Goal: Information Seeking & Learning: Find specific fact

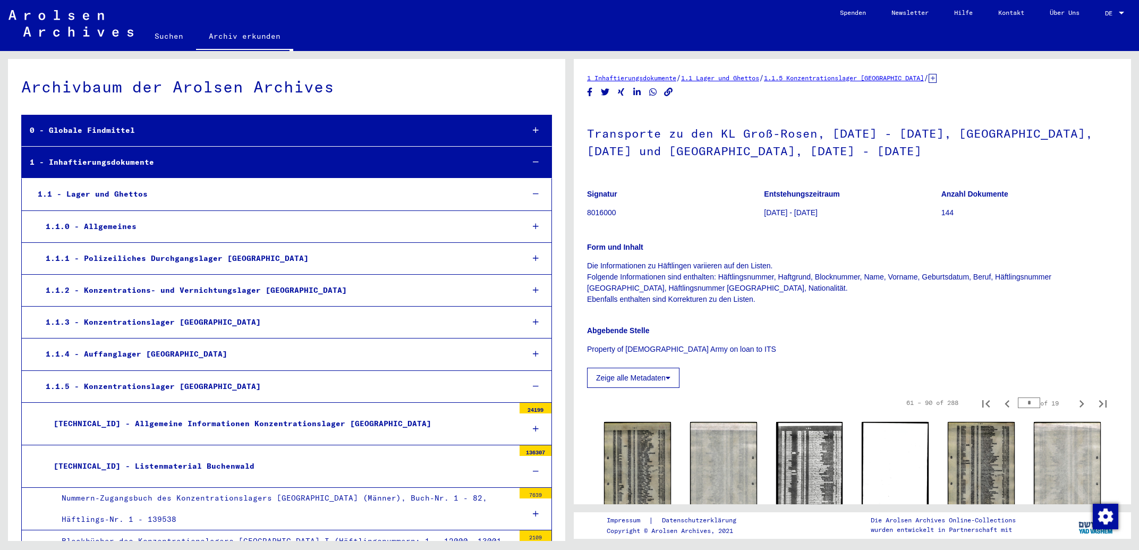
scroll to position [228, 0]
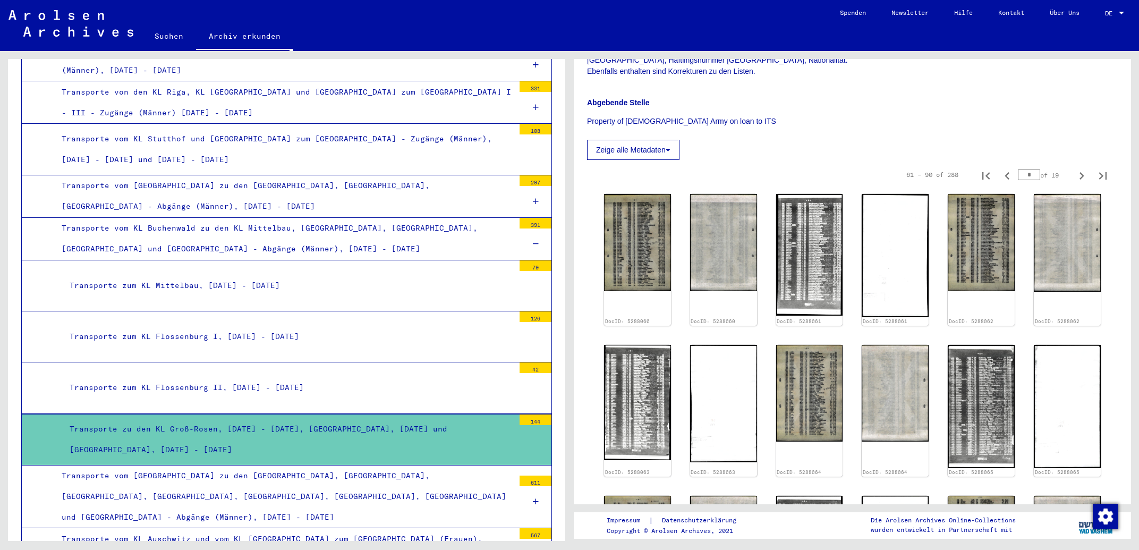
click at [533, 240] on icon at bounding box center [536, 243] width 6 height 7
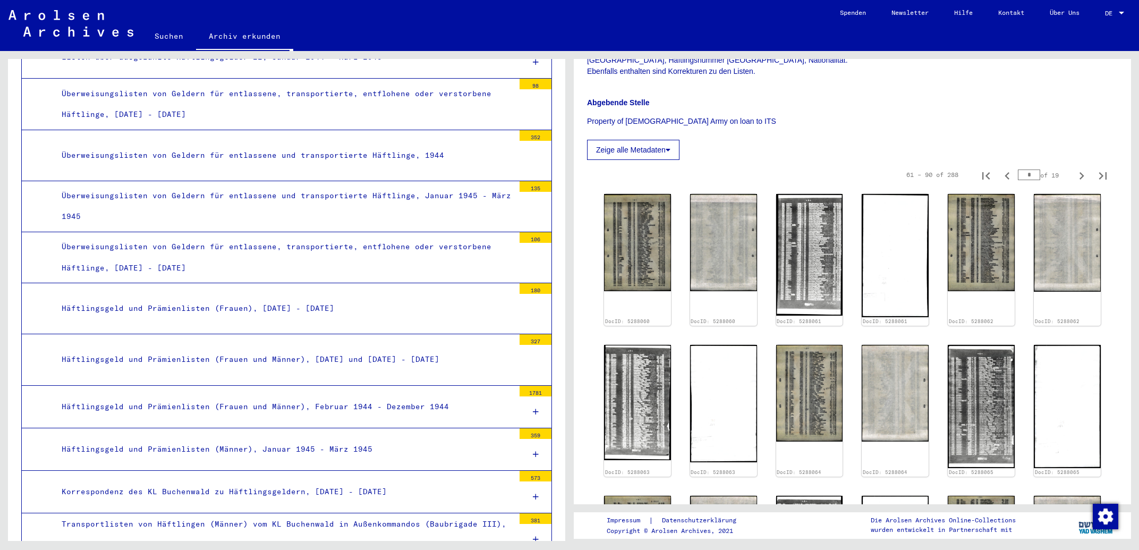
scroll to position [4204, 0]
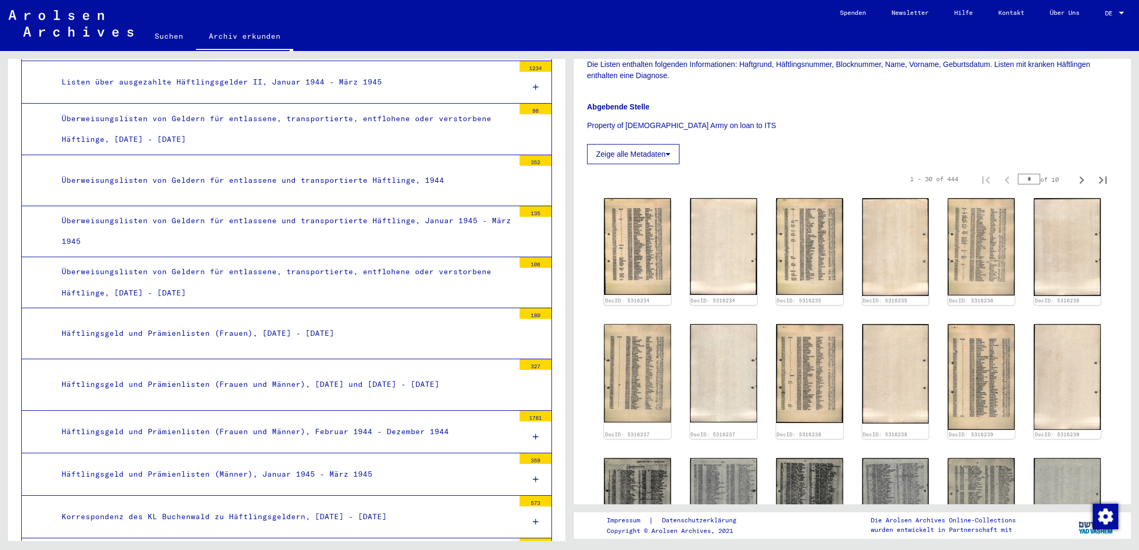
scroll to position [342, 0]
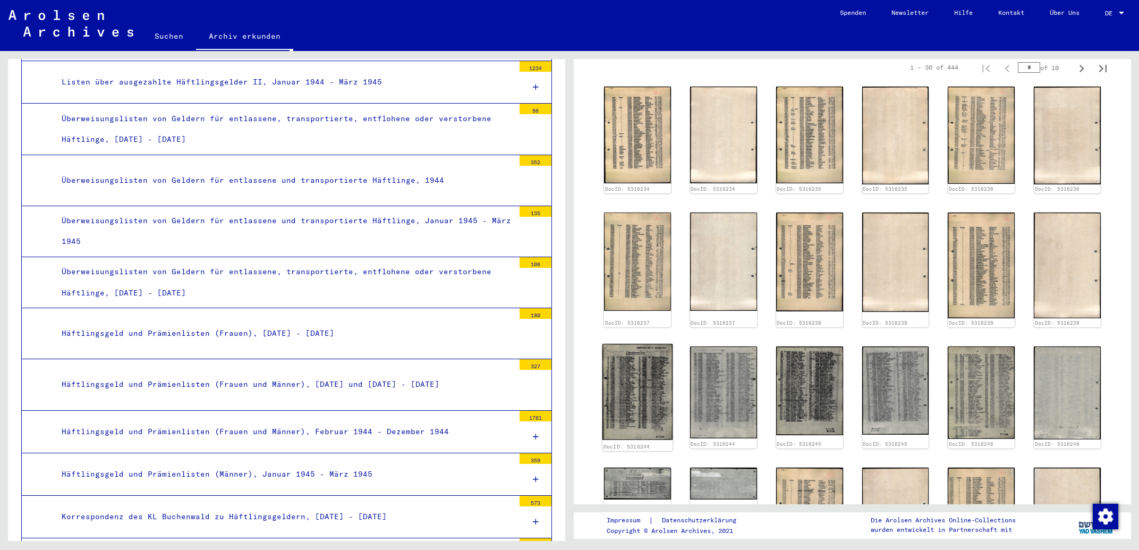
click at [642, 359] on img at bounding box center [637, 392] width 70 height 96
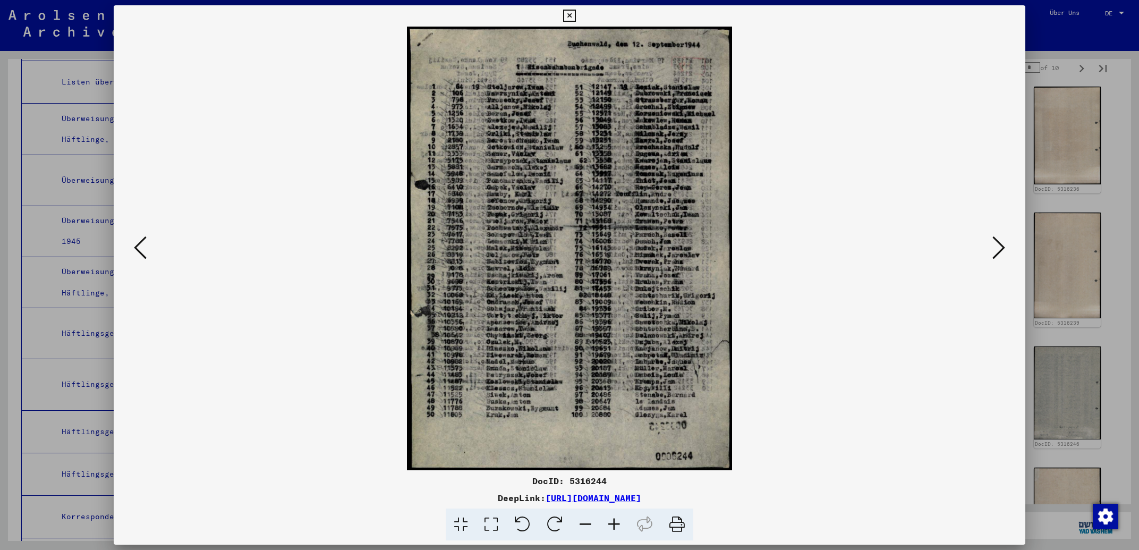
click at [575, 14] on icon at bounding box center [569, 16] width 12 height 13
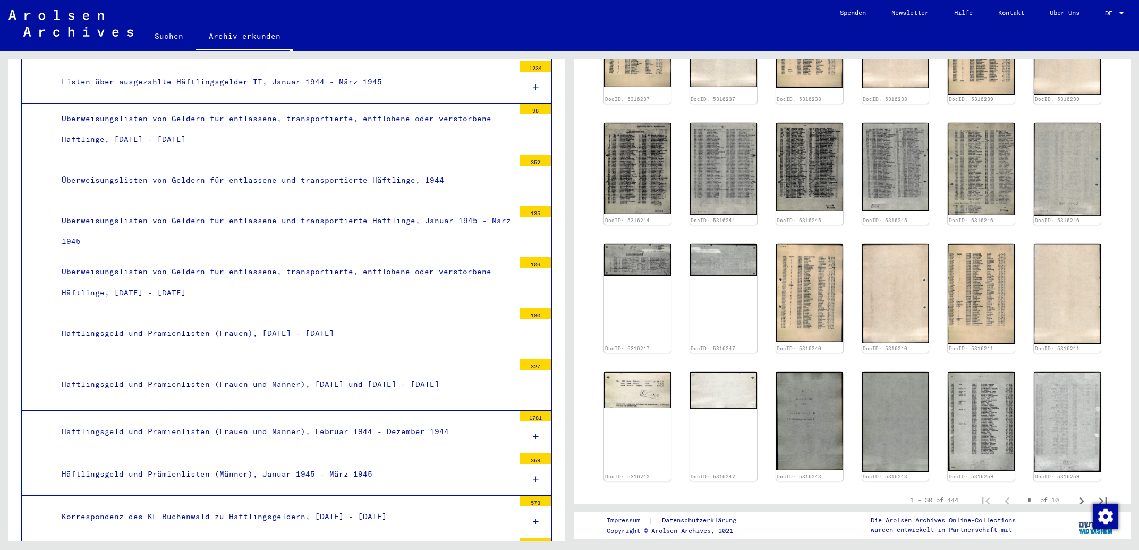
scroll to position [626, 0]
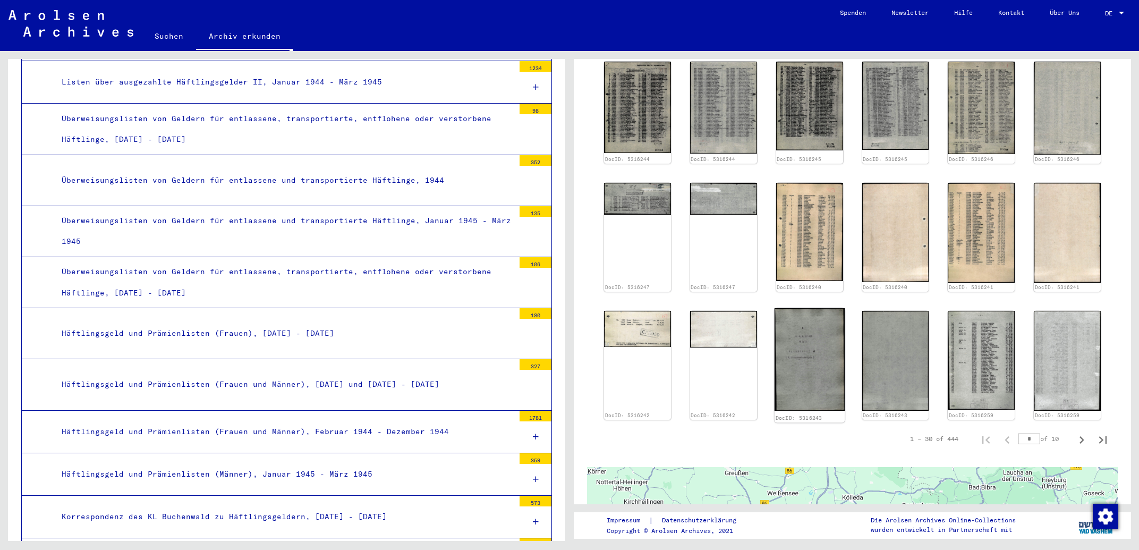
click at [809, 349] on img at bounding box center [809, 359] width 70 height 103
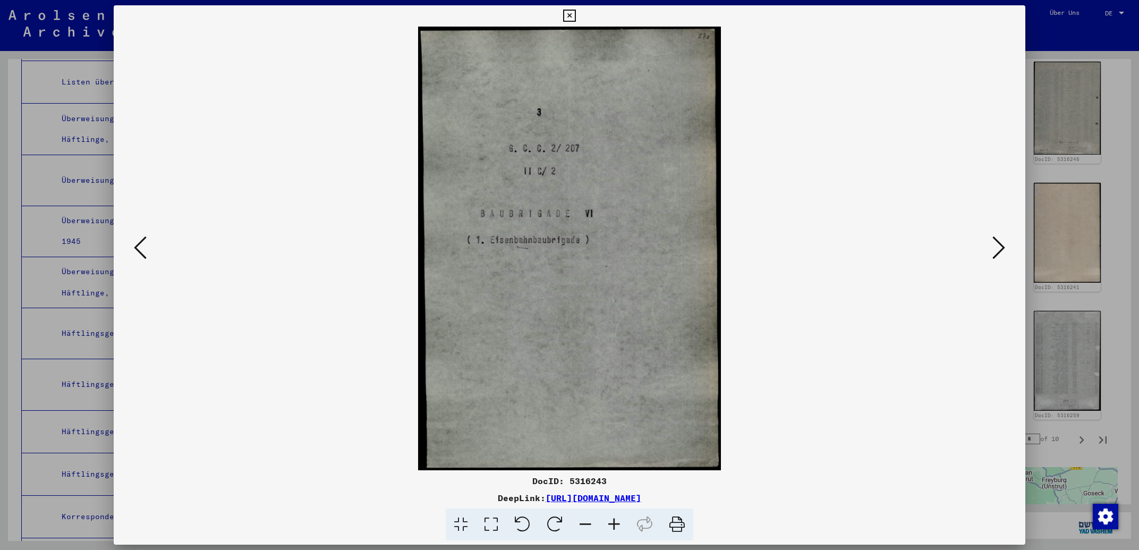
click at [575, 16] on icon at bounding box center [569, 16] width 12 height 13
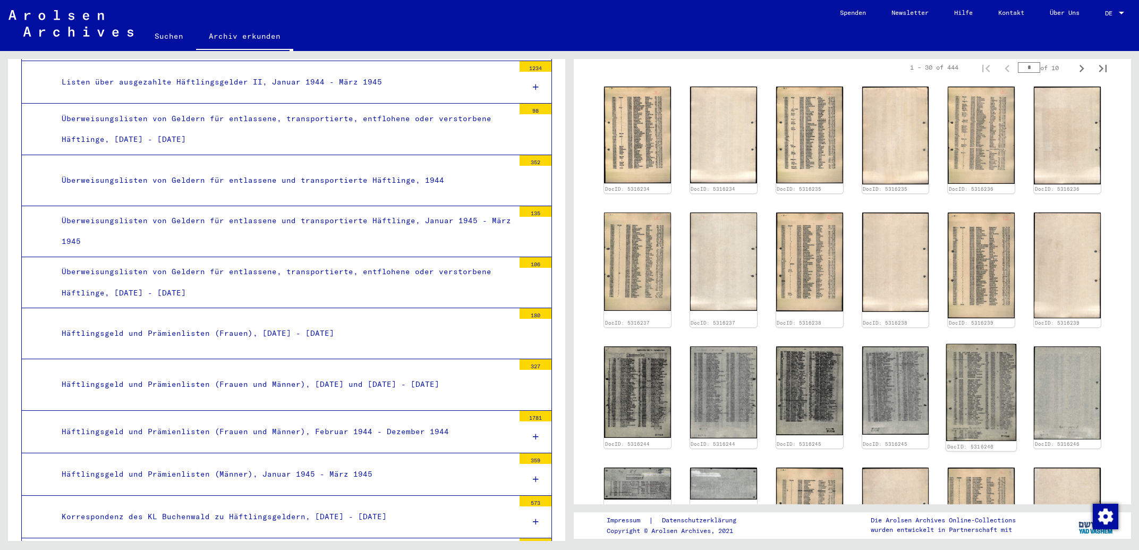
scroll to position [57, 0]
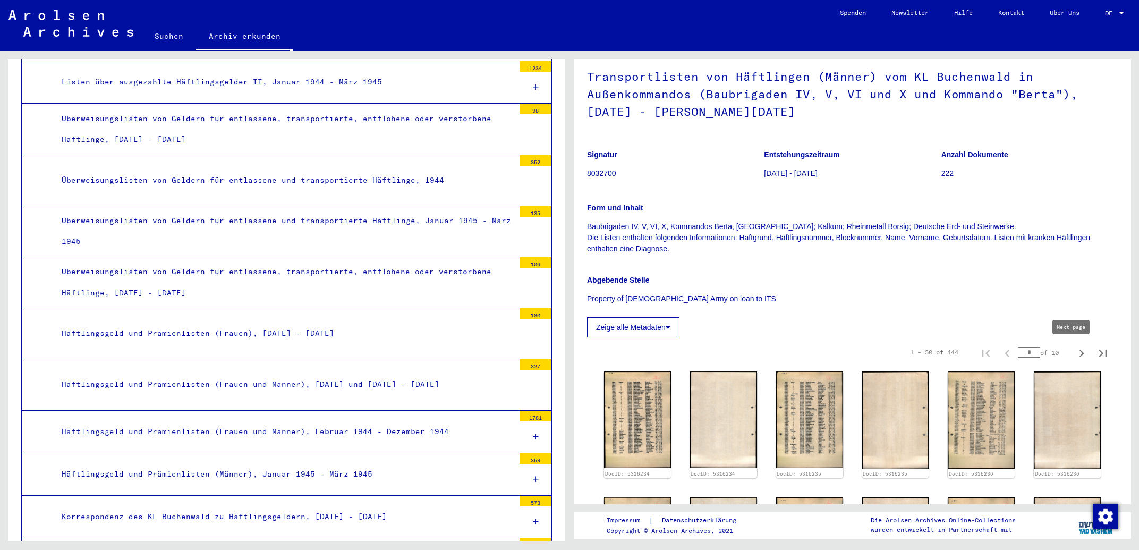
click at [1079, 351] on icon "Next page" at bounding box center [1081, 353] width 5 height 7
type input "*"
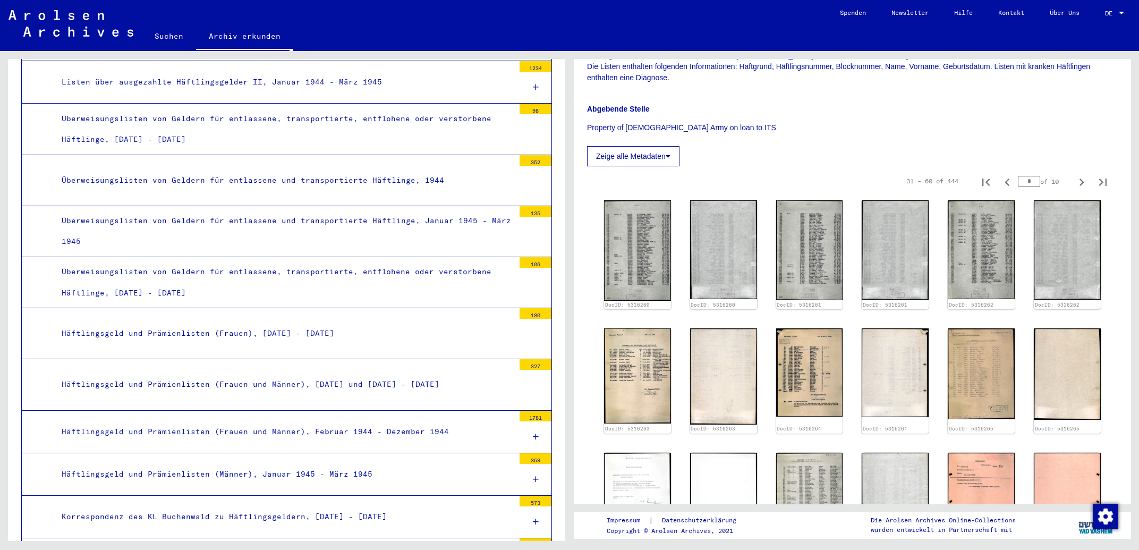
scroll to position [285, 0]
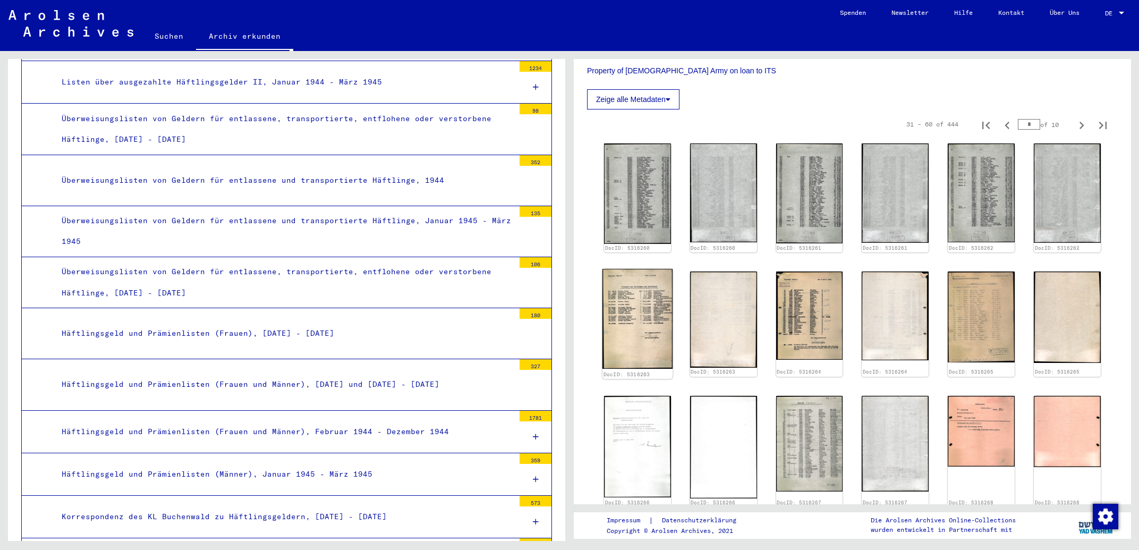
click at [652, 309] on img at bounding box center [637, 319] width 70 height 100
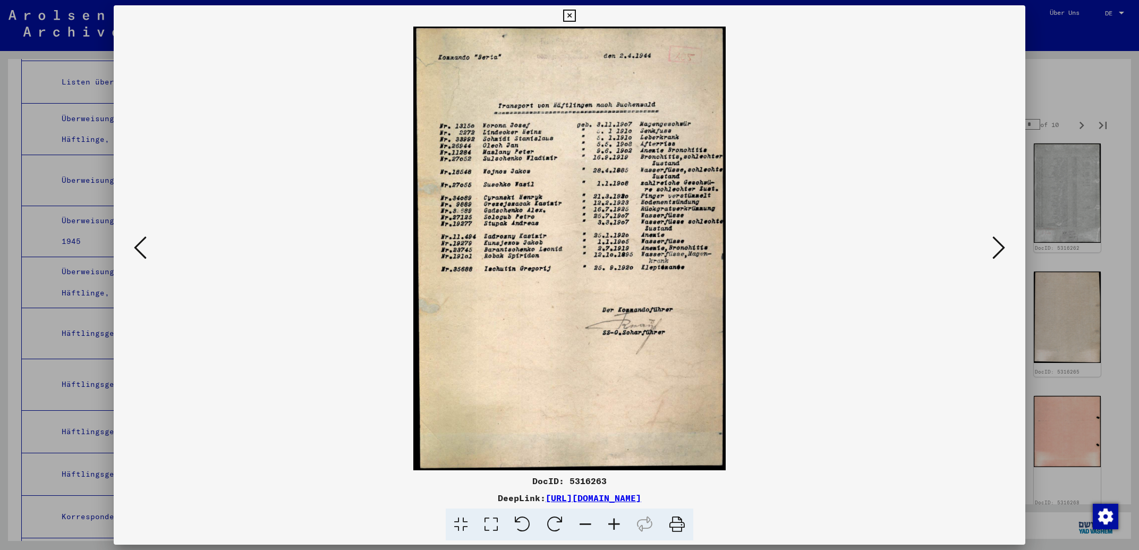
click at [575, 14] on icon at bounding box center [569, 16] width 12 height 13
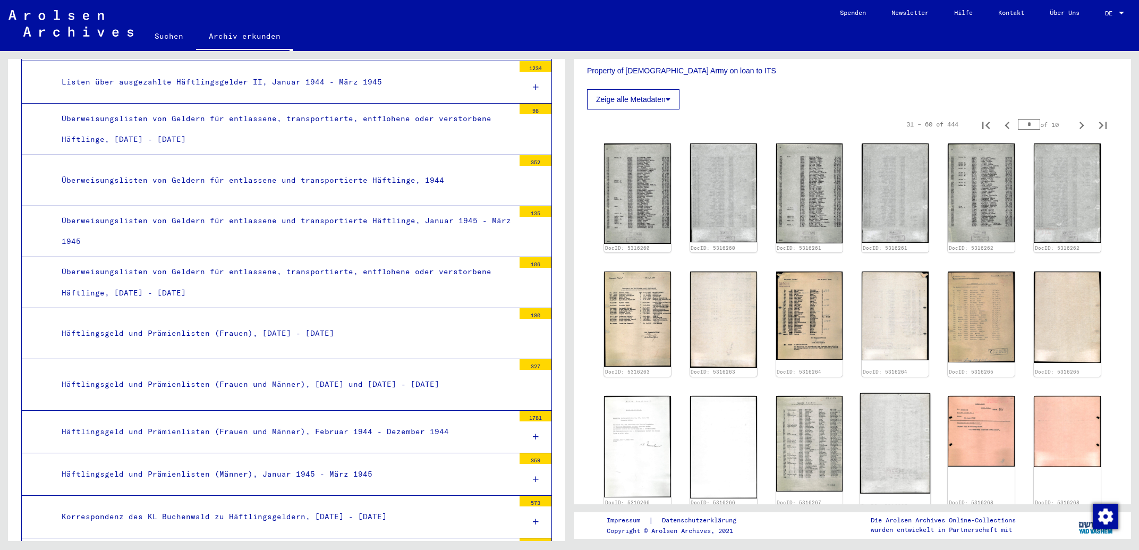
scroll to position [398, 0]
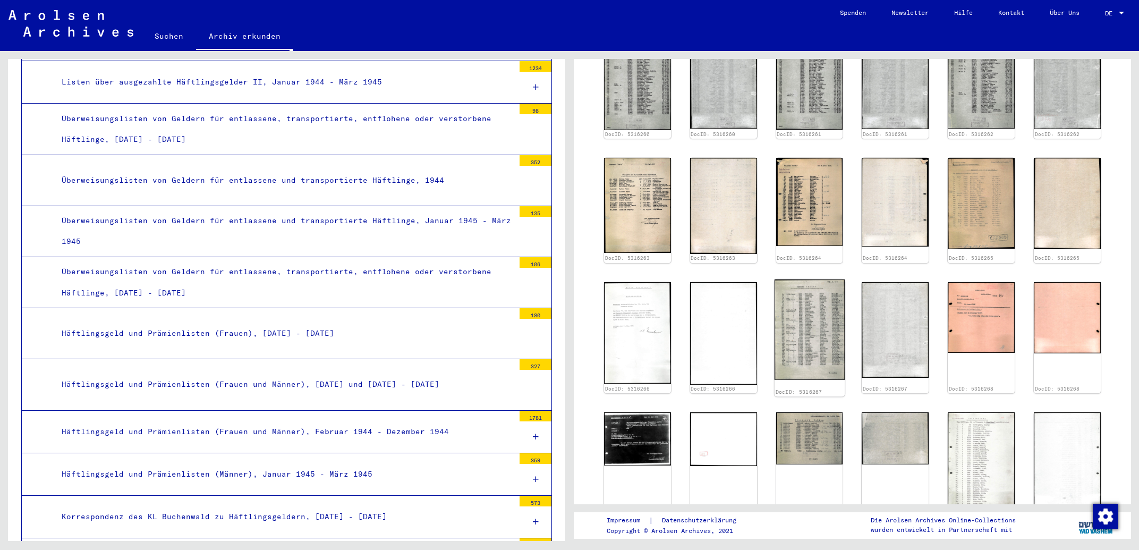
click at [829, 304] on img at bounding box center [809, 329] width 70 height 100
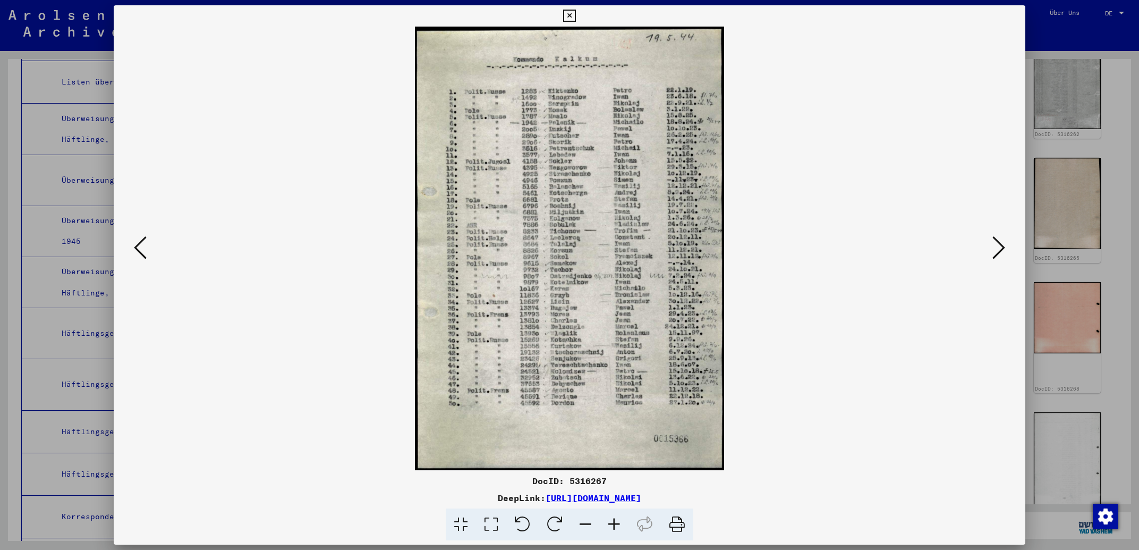
click at [575, 19] on icon at bounding box center [569, 16] width 12 height 13
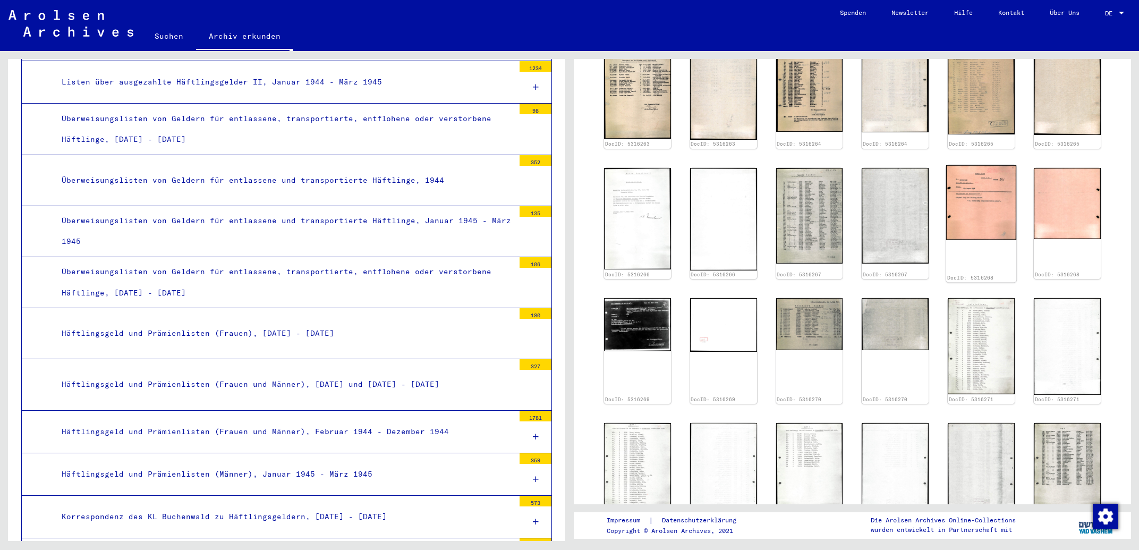
scroll to position [626, 0]
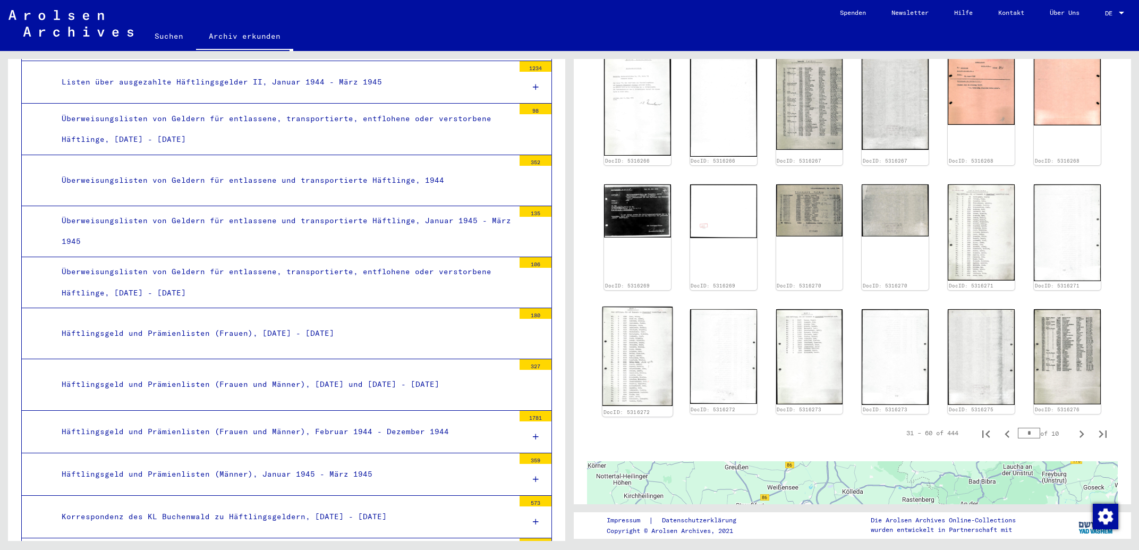
click at [621, 329] on img at bounding box center [637, 355] width 70 height 99
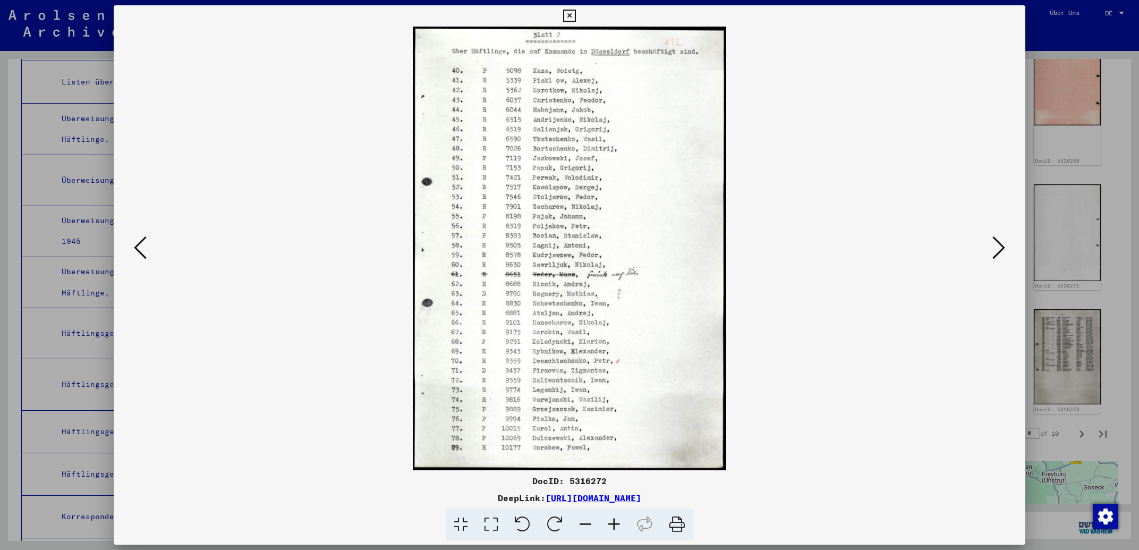
click at [575, 19] on icon at bounding box center [569, 16] width 12 height 13
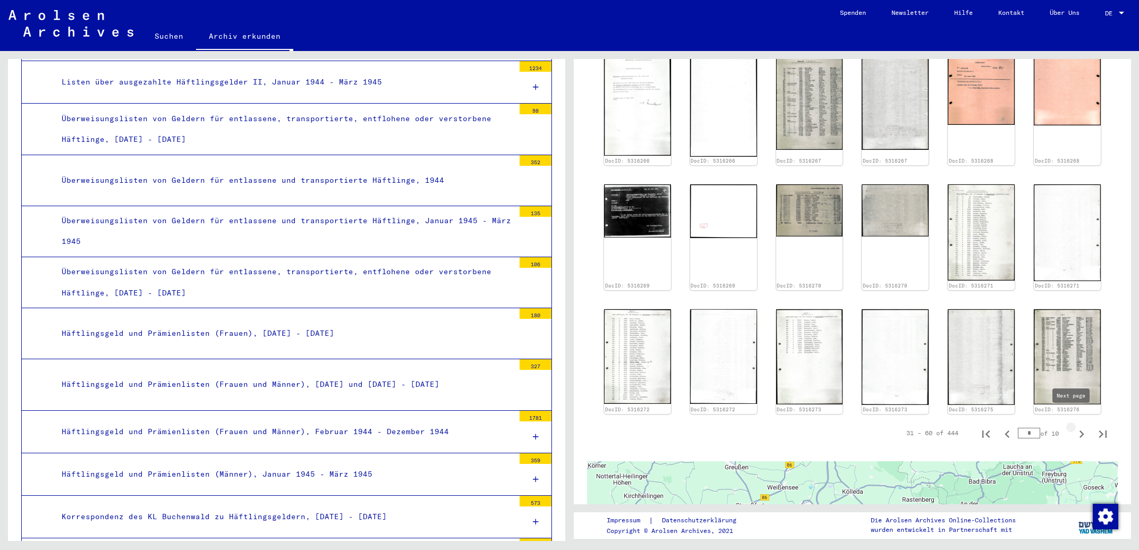
click at [1074, 427] on icon "Next page" at bounding box center [1081, 434] width 15 height 15
type input "*"
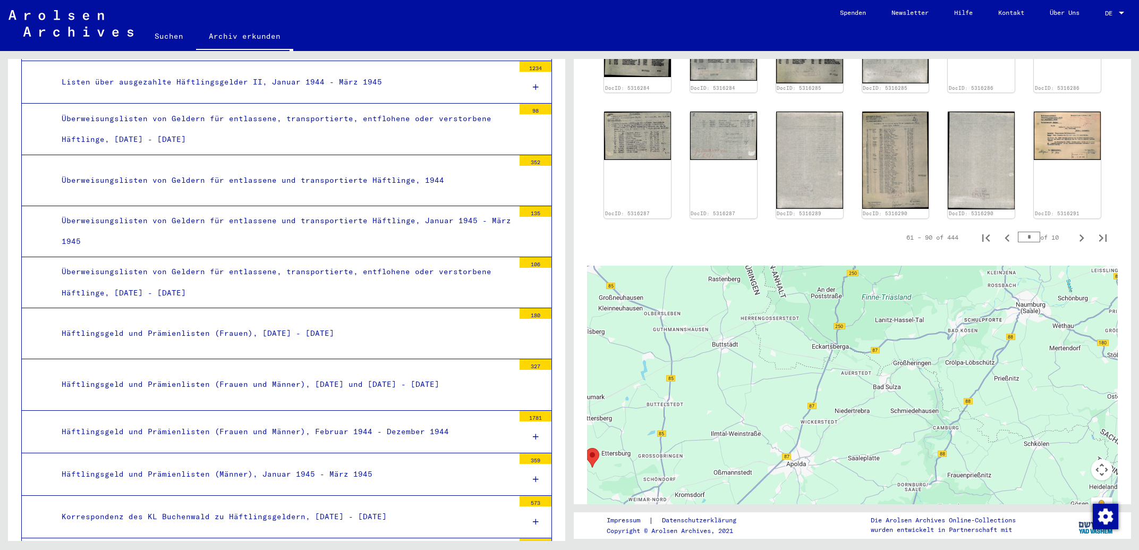
scroll to position [703, 0]
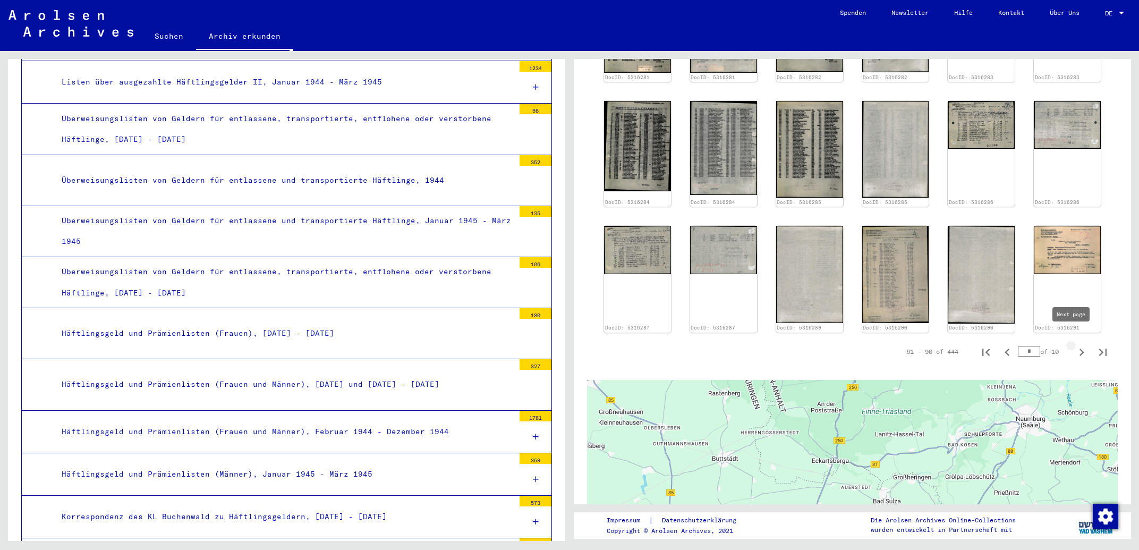
click at [1079, 348] on icon "Next page" at bounding box center [1081, 351] width 5 height 7
type input "*"
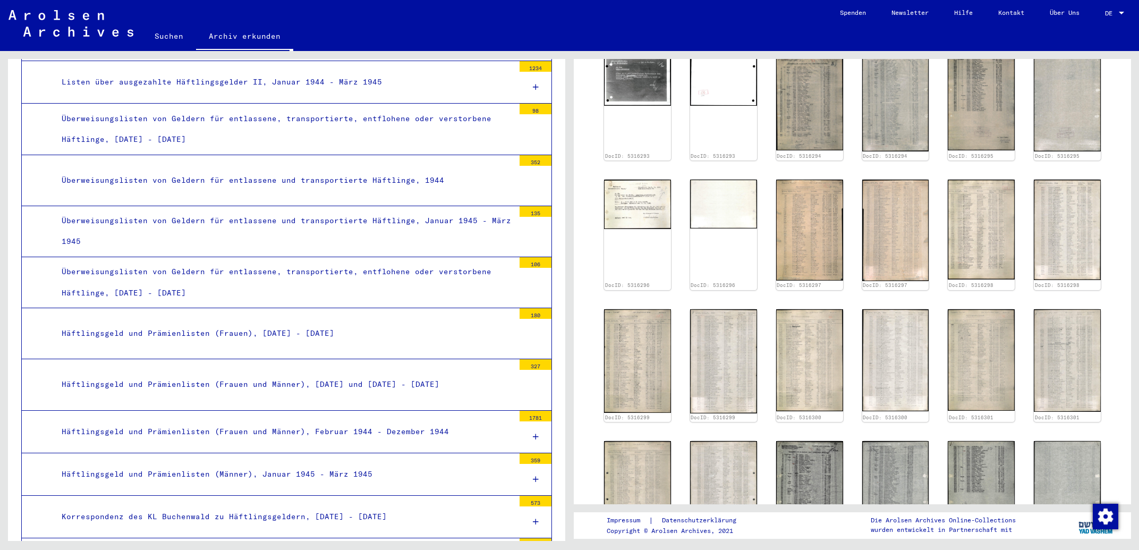
scroll to position [613, 0]
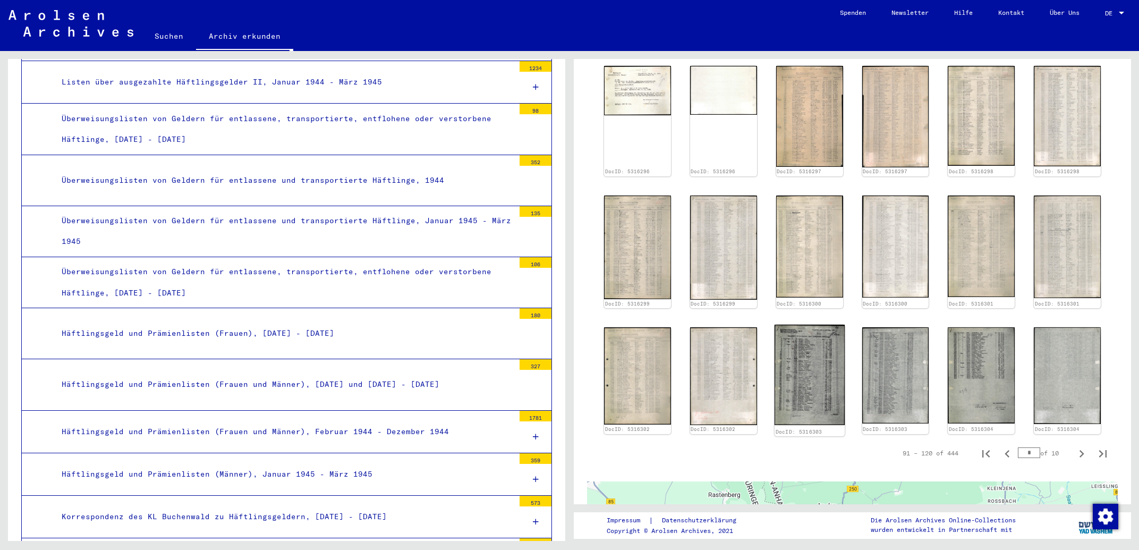
click at [812, 369] on img at bounding box center [809, 375] width 70 height 100
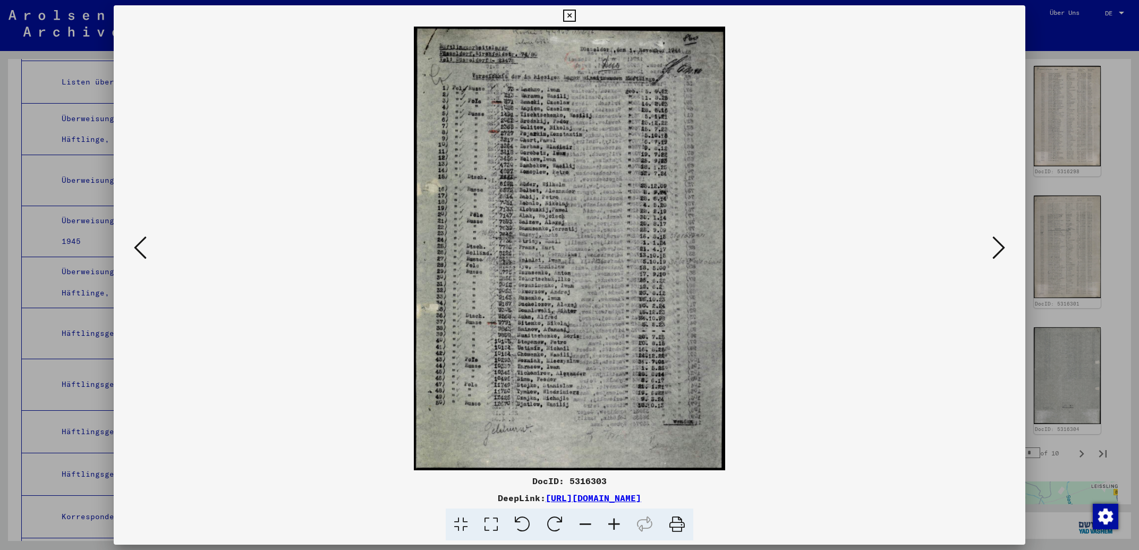
click at [575, 17] on icon at bounding box center [569, 16] width 12 height 13
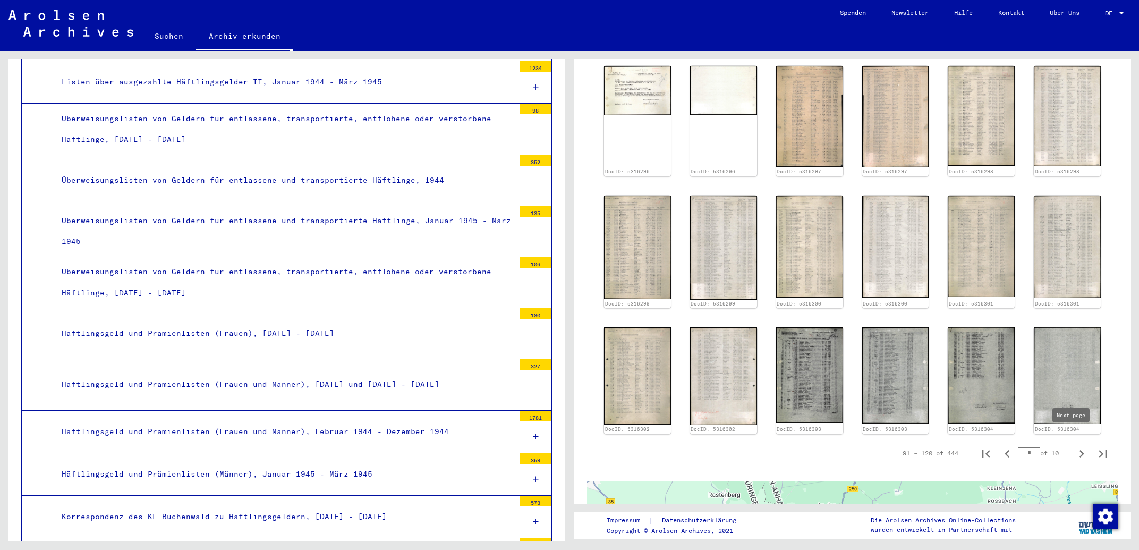
click at [1079, 450] on icon "Next page" at bounding box center [1081, 453] width 5 height 7
type input "*"
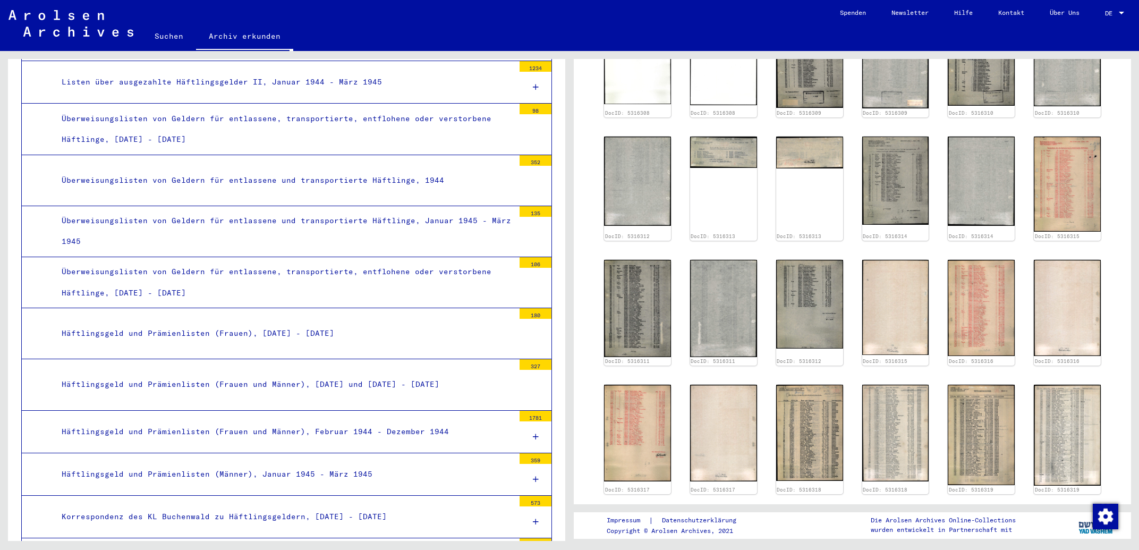
scroll to position [715, 0]
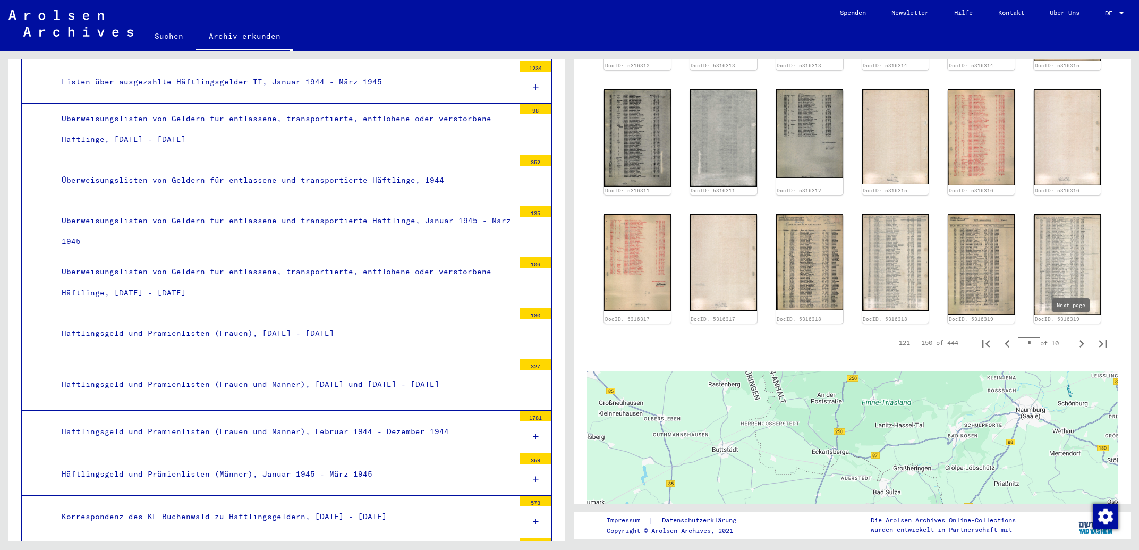
click at [1079, 340] on icon "Next page" at bounding box center [1081, 343] width 5 height 7
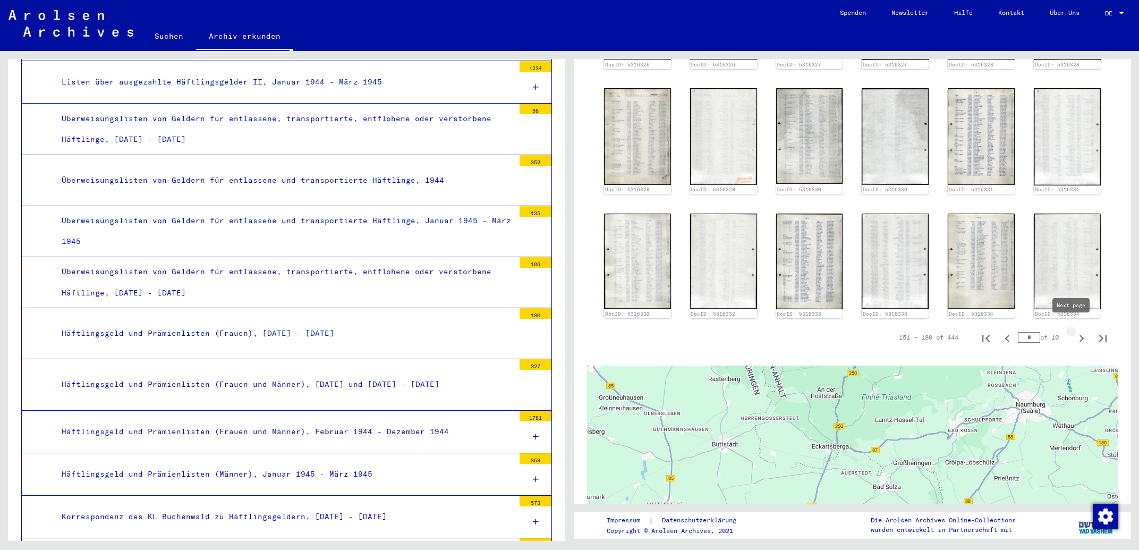
type input "*"
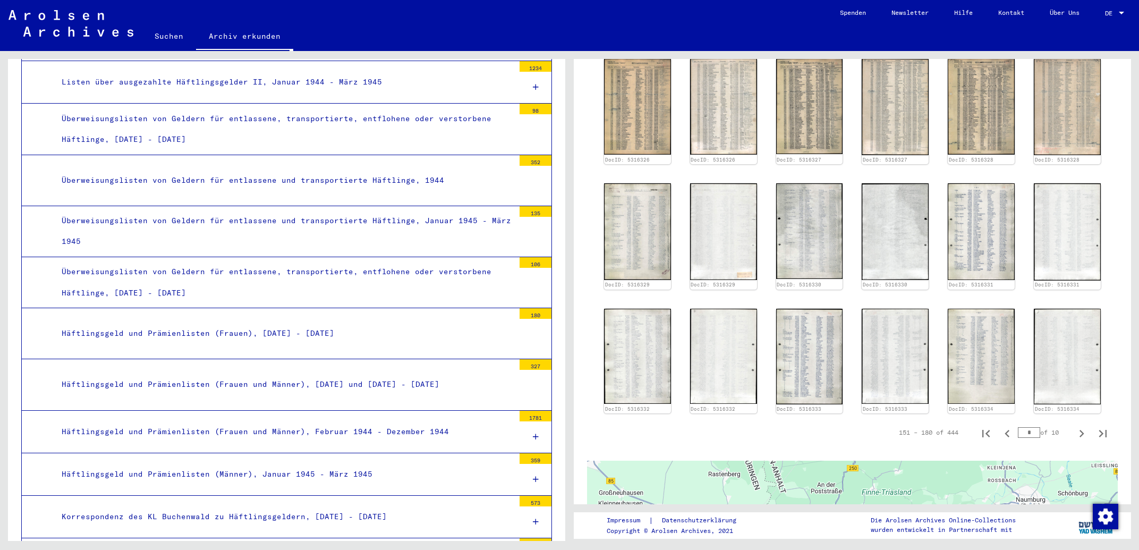
scroll to position [734, 0]
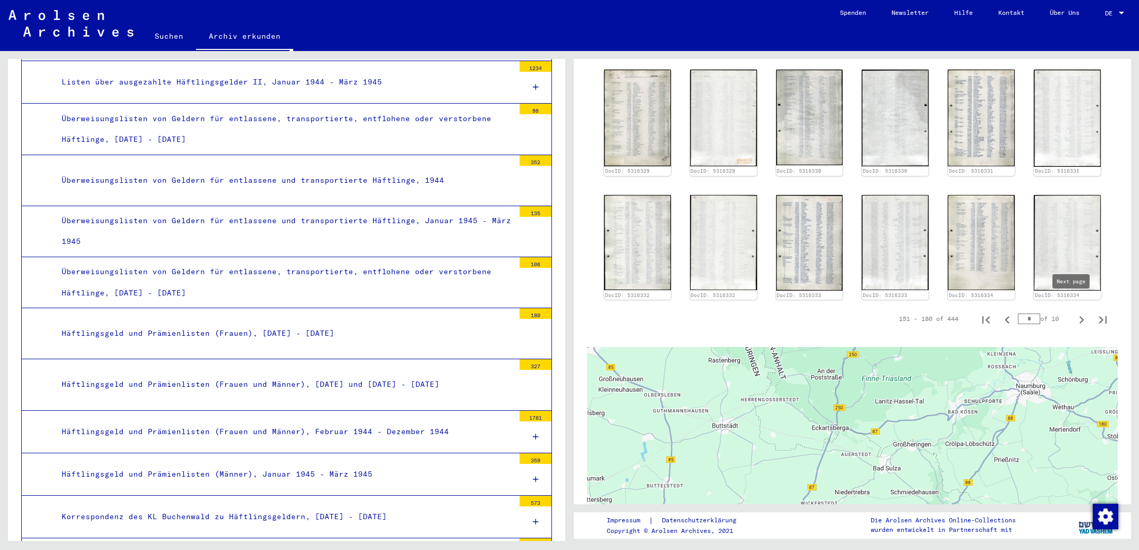
click at [1074, 312] on icon "Next page" at bounding box center [1081, 319] width 15 height 15
type input "*"
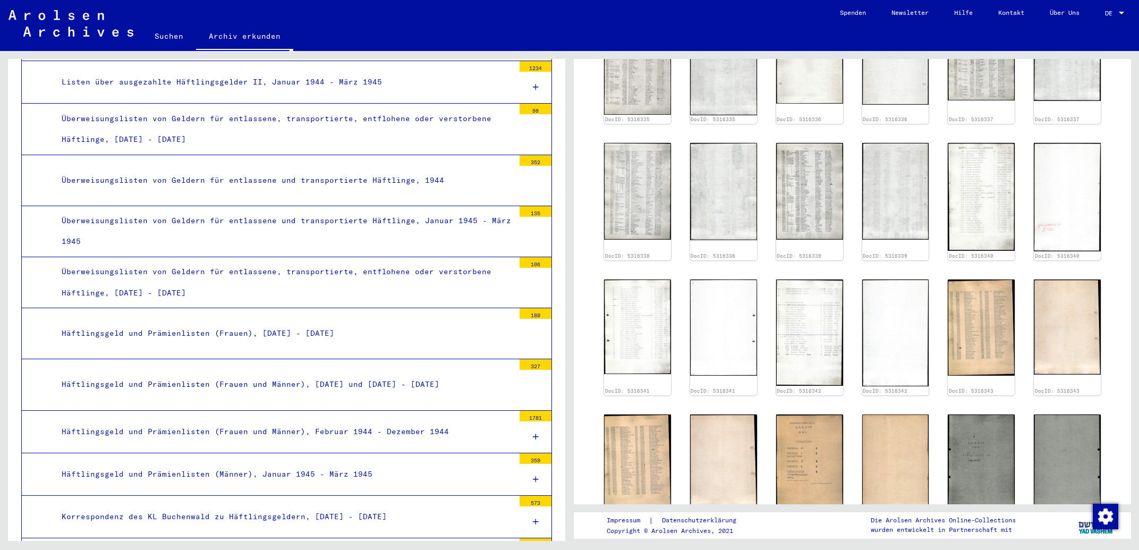
scroll to position [532, 0]
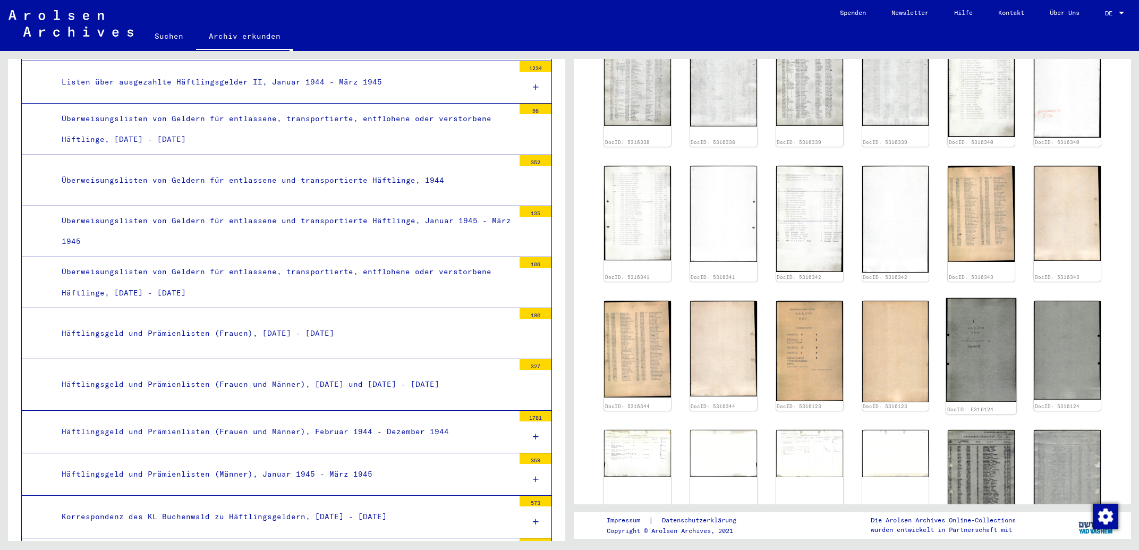
click at [981, 335] on img at bounding box center [981, 350] width 70 height 104
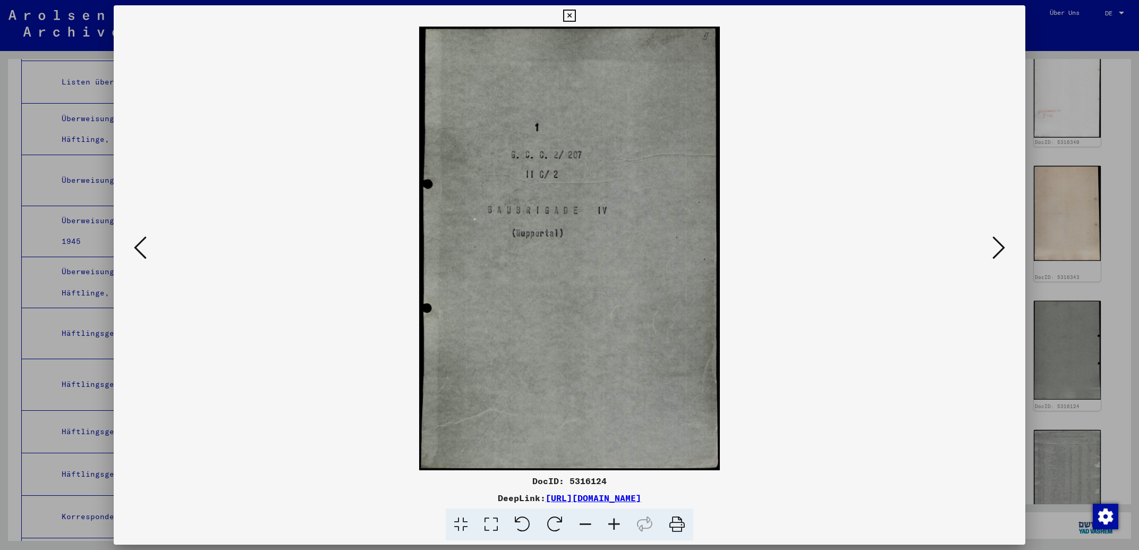
click at [998, 251] on icon at bounding box center [998, 247] width 13 height 25
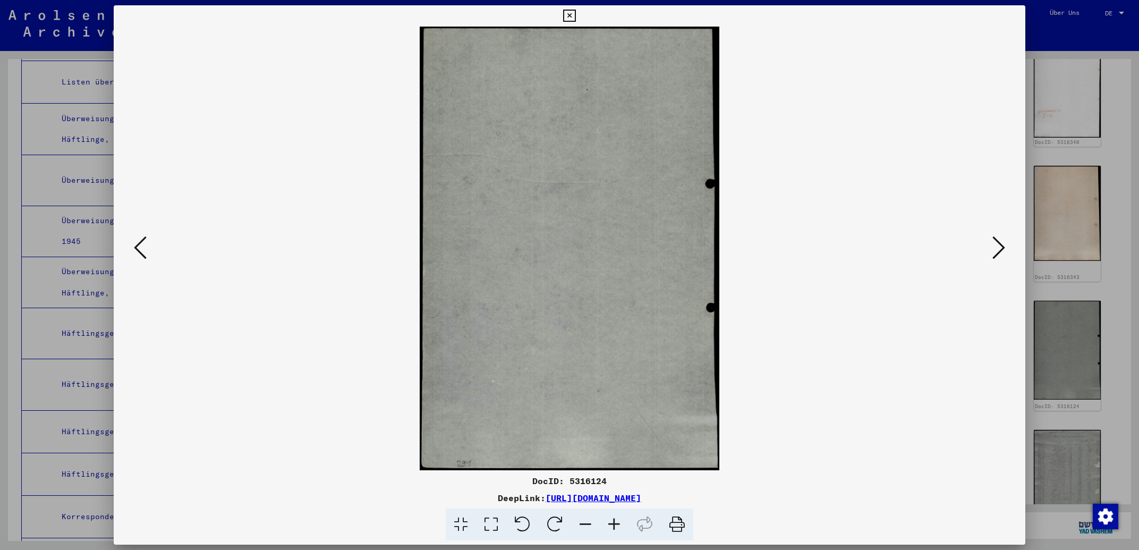
click at [998, 251] on icon at bounding box center [998, 247] width 13 height 25
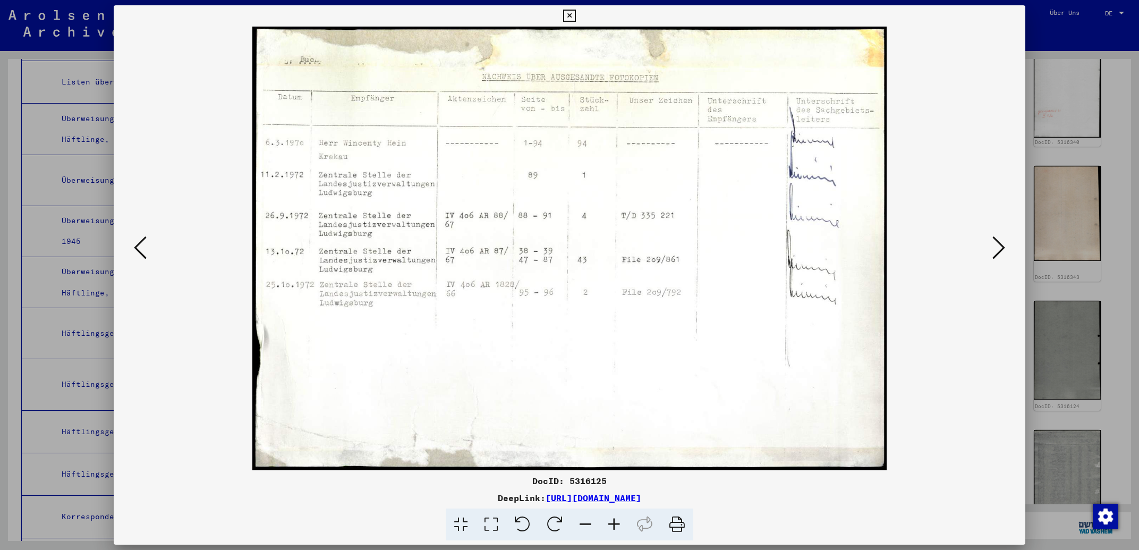
click at [998, 251] on icon at bounding box center [998, 247] width 13 height 25
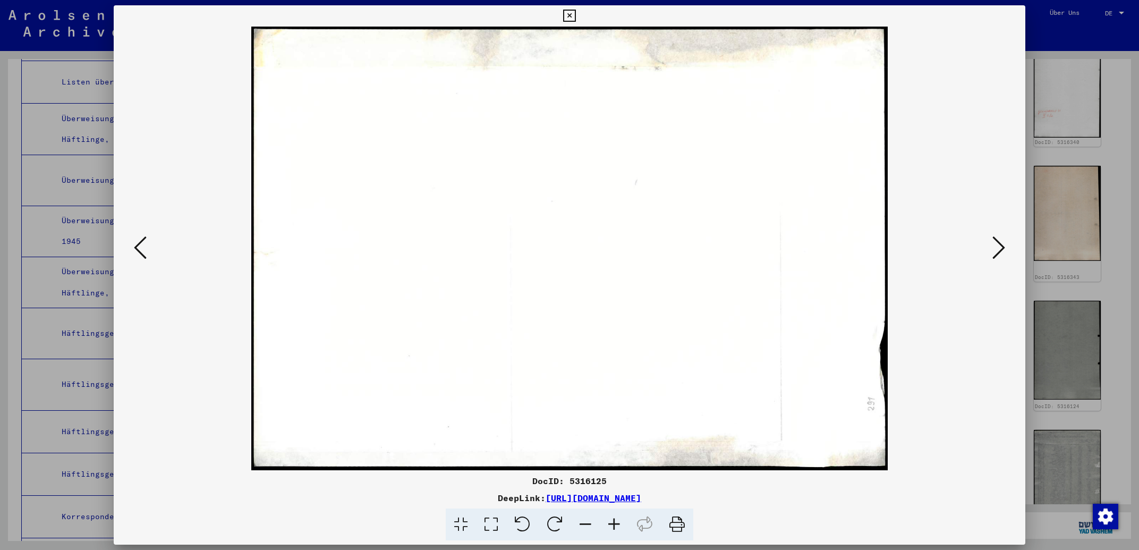
click at [998, 251] on icon at bounding box center [998, 247] width 13 height 25
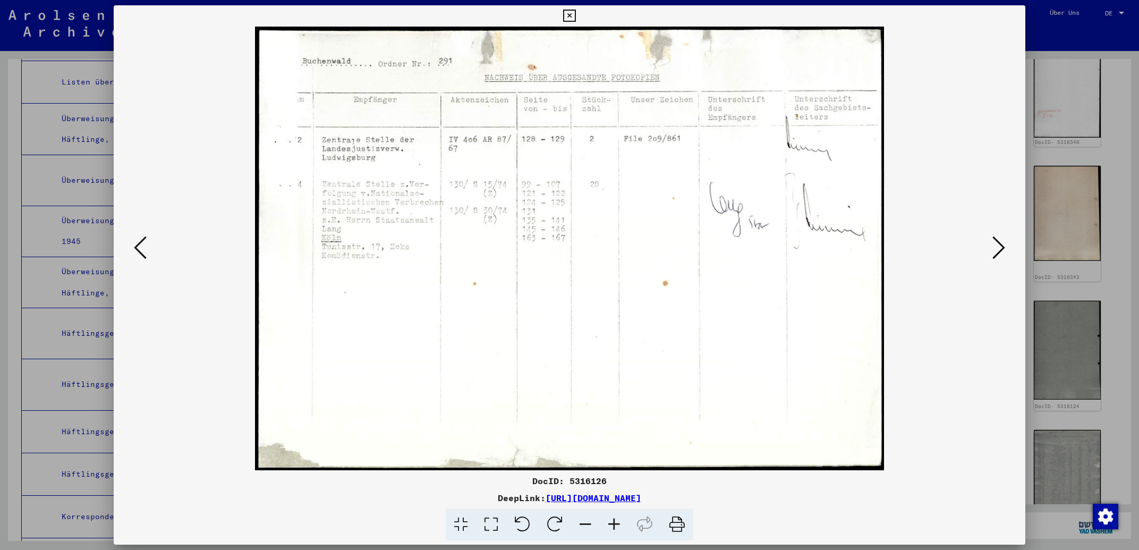
click at [998, 251] on icon at bounding box center [998, 247] width 13 height 25
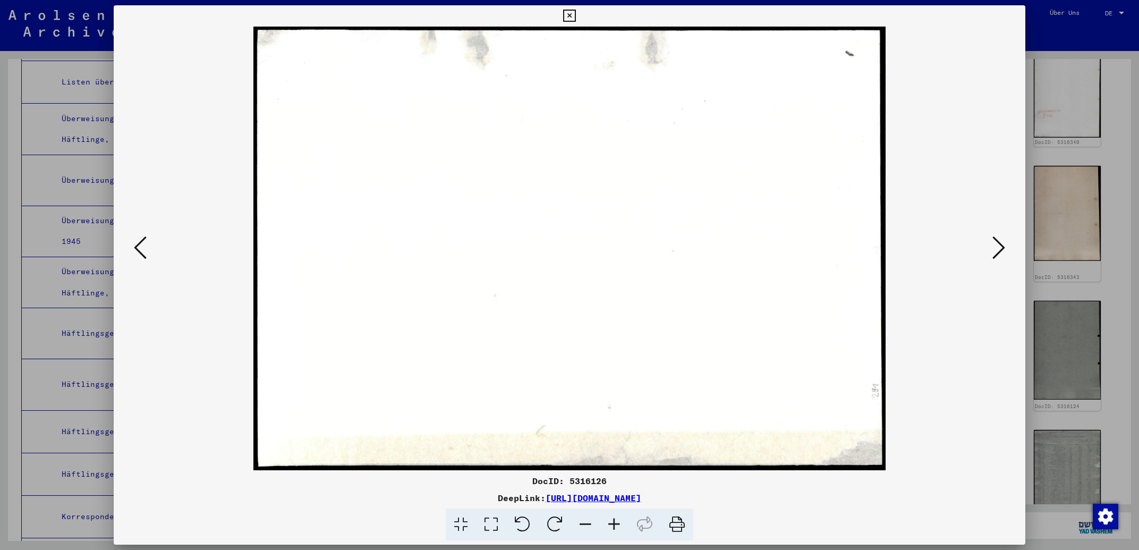
click at [998, 251] on icon at bounding box center [998, 247] width 13 height 25
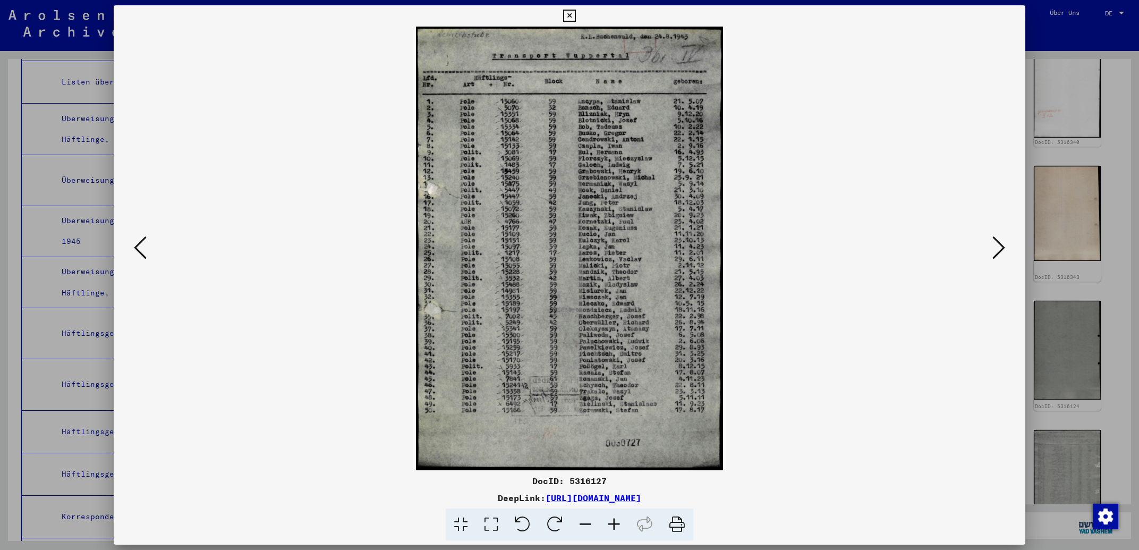
click at [1001, 246] on icon at bounding box center [998, 247] width 13 height 25
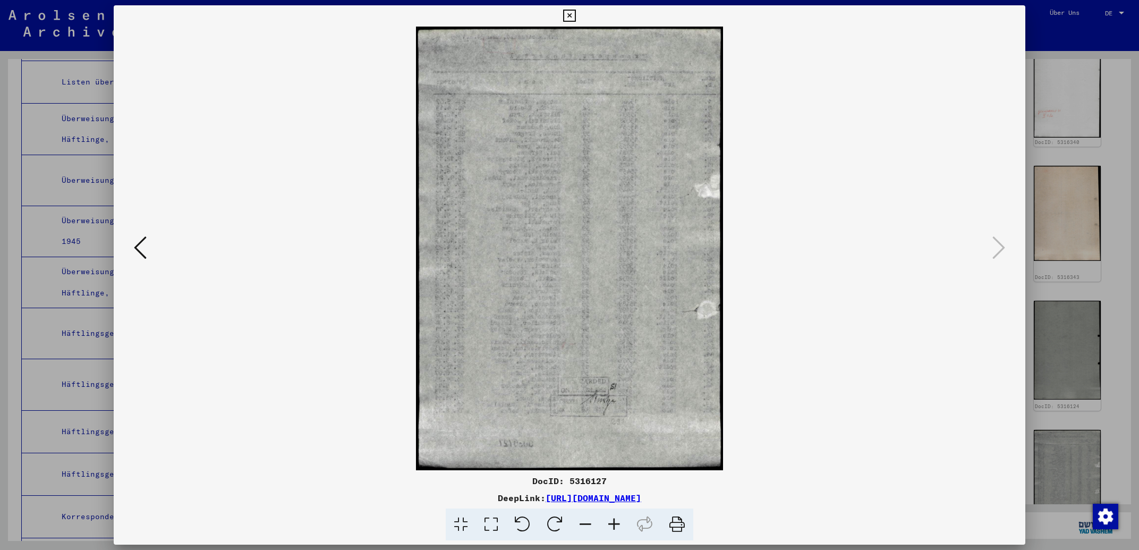
click at [575, 21] on icon at bounding box center [569, 16] width 12 height 13
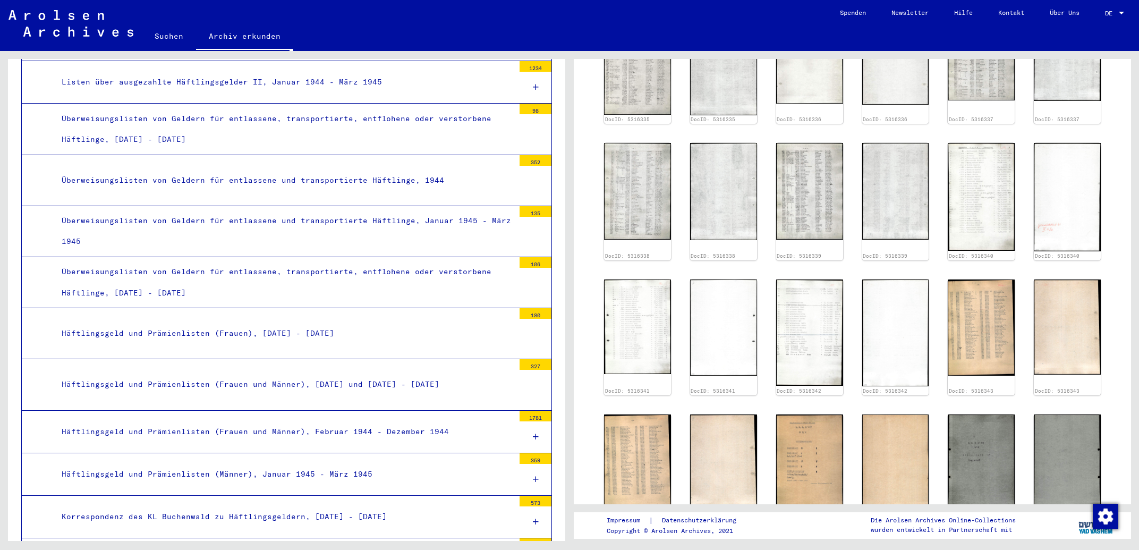
scroll to position [304, 0]
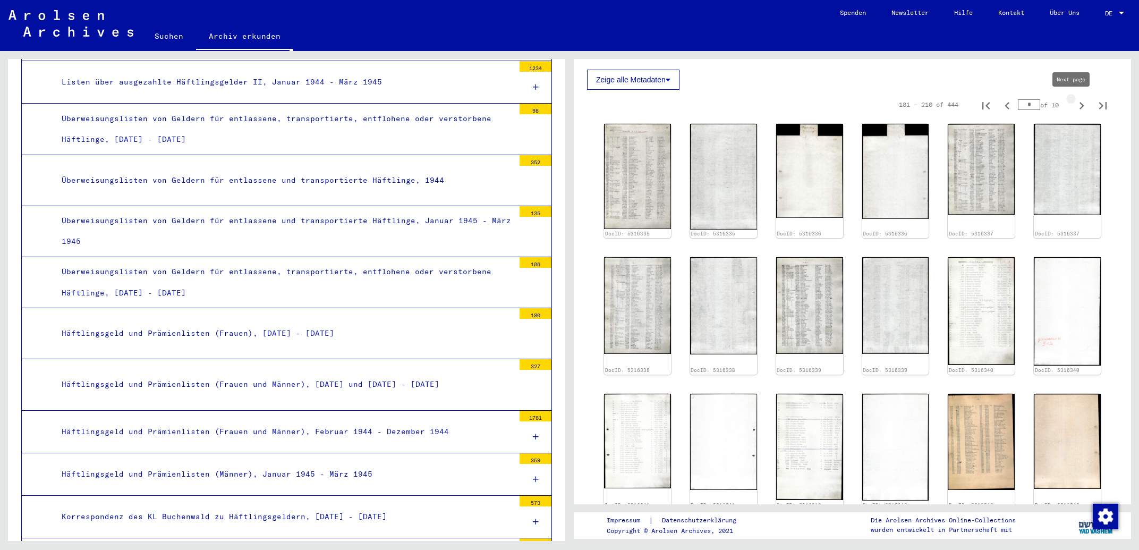
click at [1074, 107] on icon "Next page" at bounding box center [1081, 105] width 15 height 15
type input "*"
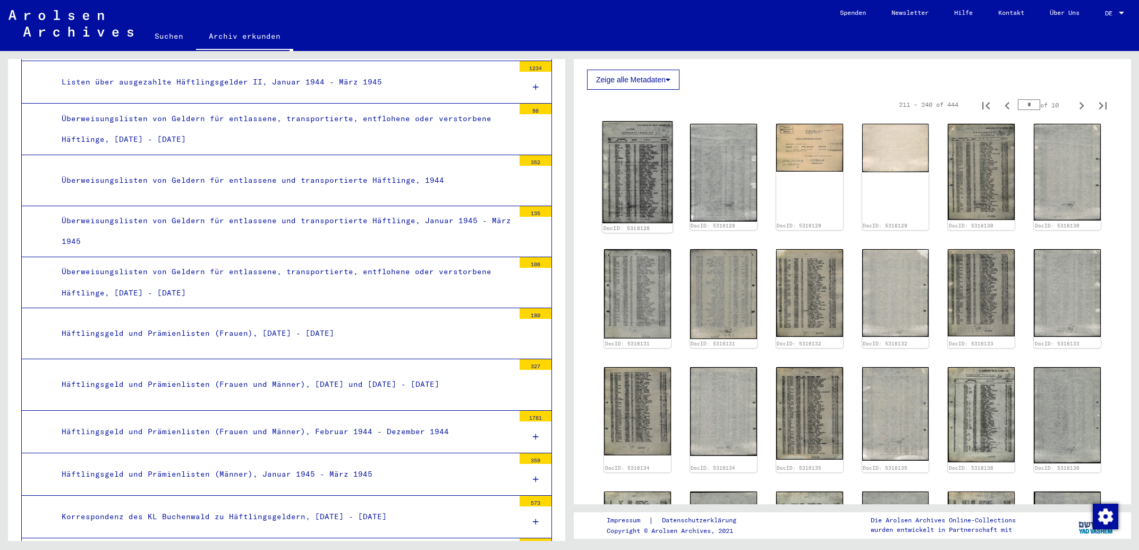
click at [649, 162] on img at bounding box center [637, 172] width 70 height 103
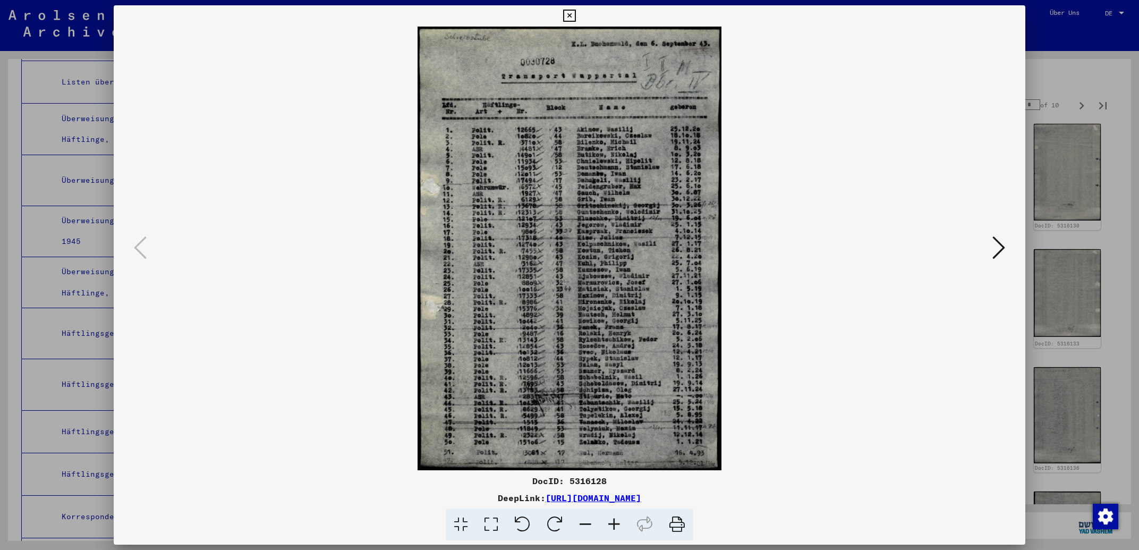
click at [997, 245] on icon at bounding box center [998, 247] width 13 height 25
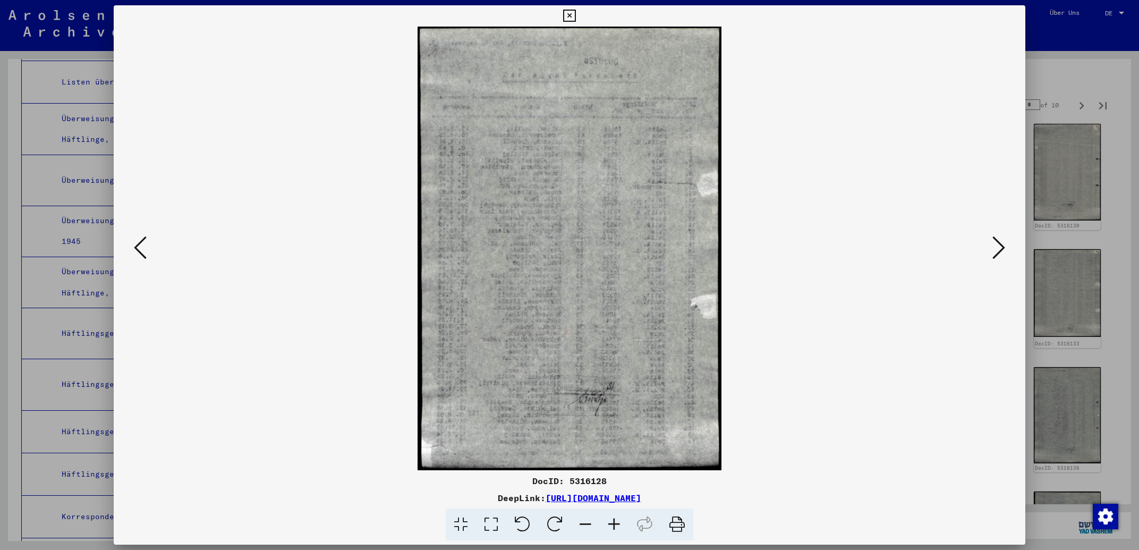
click at [997, 245] on icon at bounding box center [998, 247] width 13 height 25
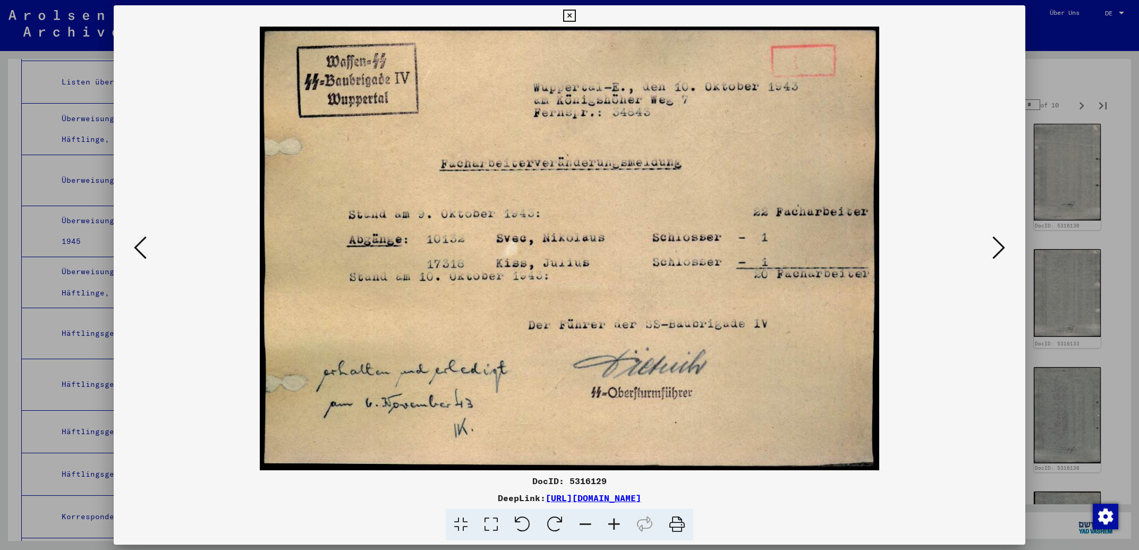
click at [997, 245] on icon at bounding box center [998, 247] width 13 height 25
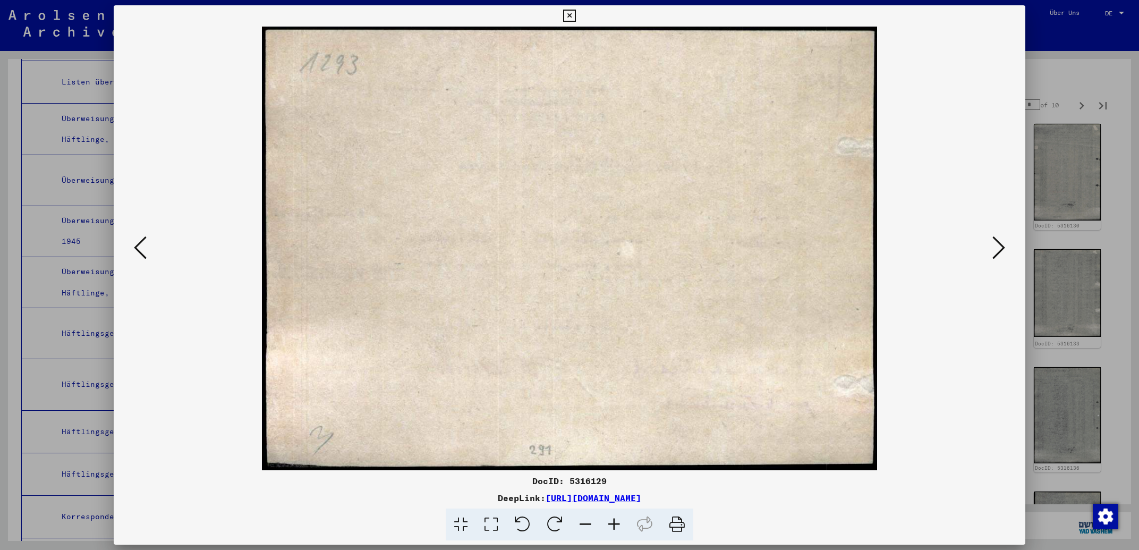
click at [997, 245] on icon at bounding box center [998, 247] width 13 height 25
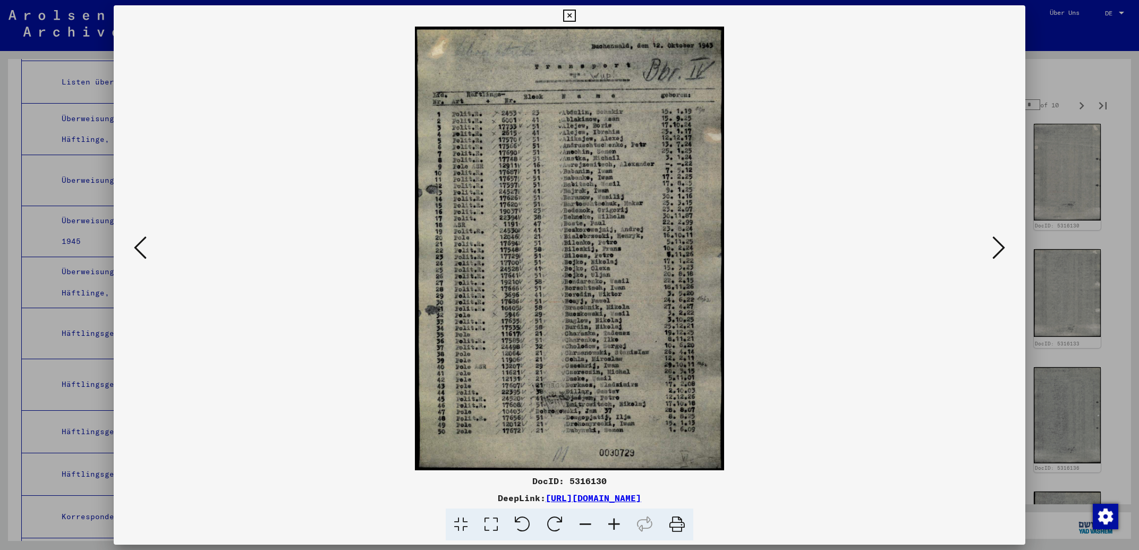
click at [997, 245] on icon at bounding box center [998, 247] width 13 height 25
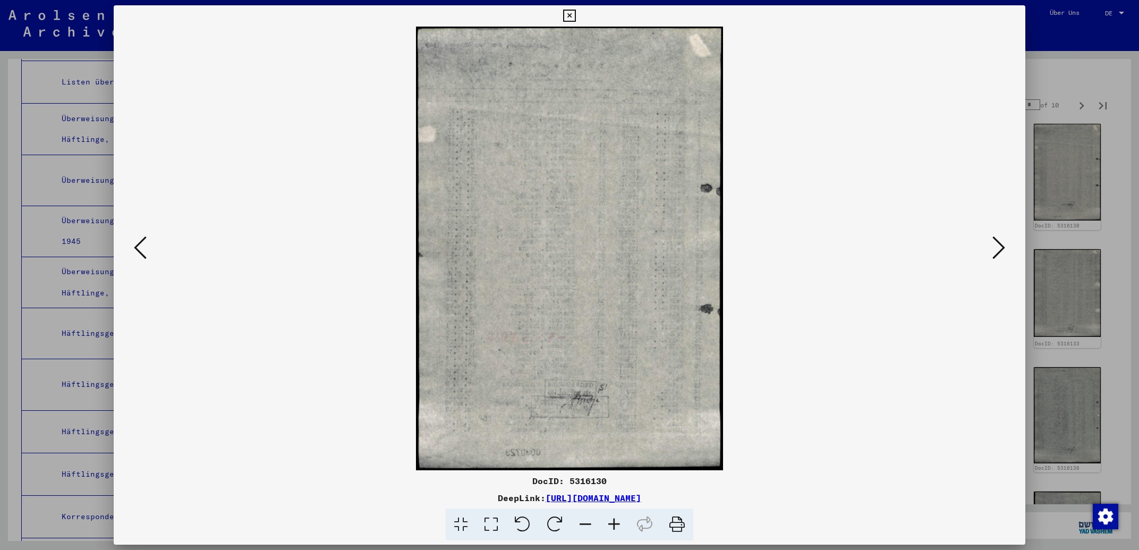
click at [997, 245] on icon at bounding box center [998, 247] width 13 height 25
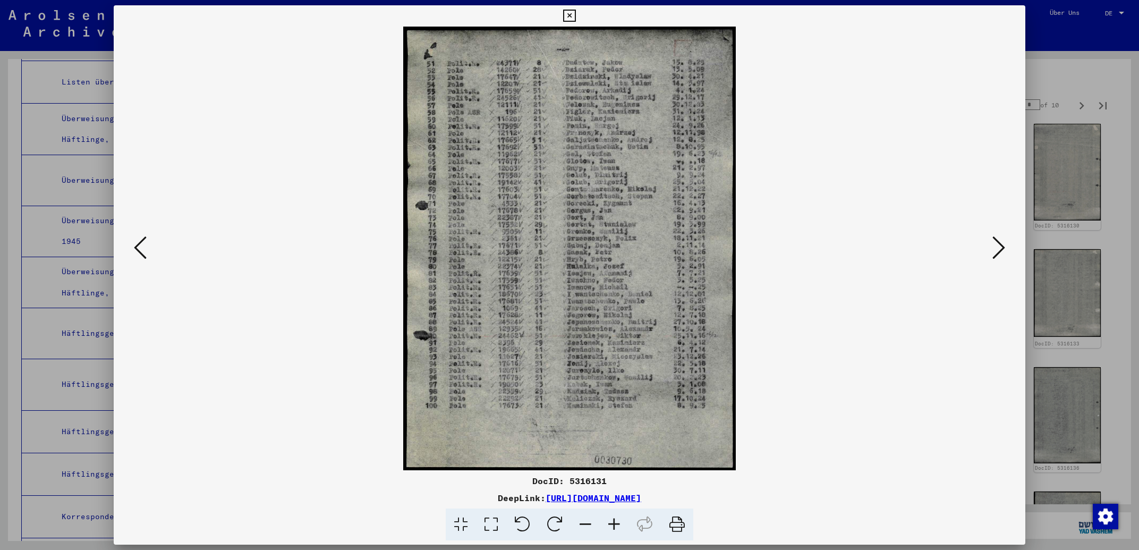
click at [997, 245] on icon at bounding box center [998, 247] width 13 height 25
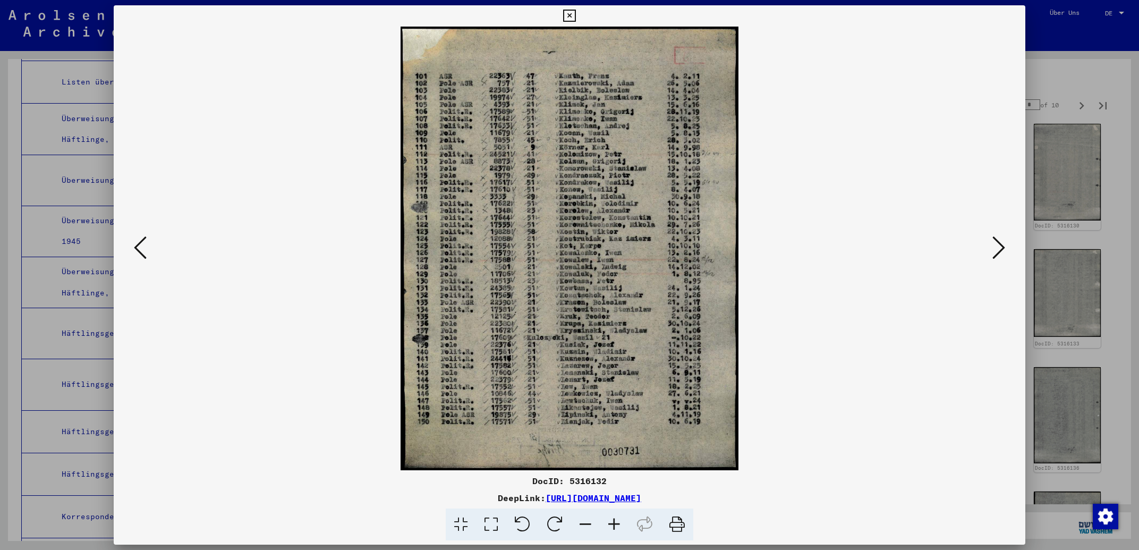
click at [997, 245] on icon at bounding box center [998, 247] width 13 height 25
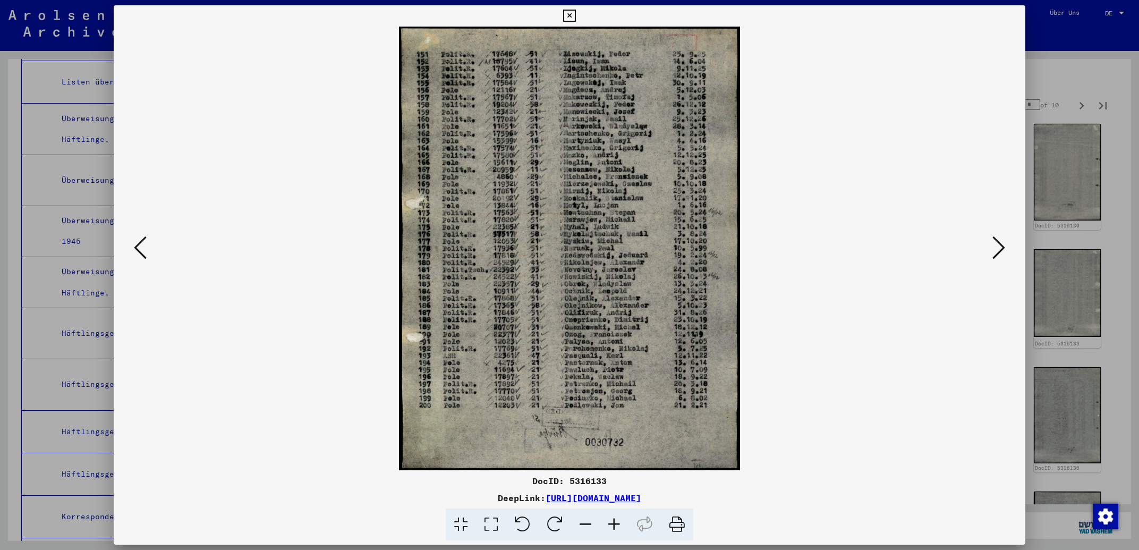
click at [997, 245] on icon at bounding box center [998, 247] width 13 height 25
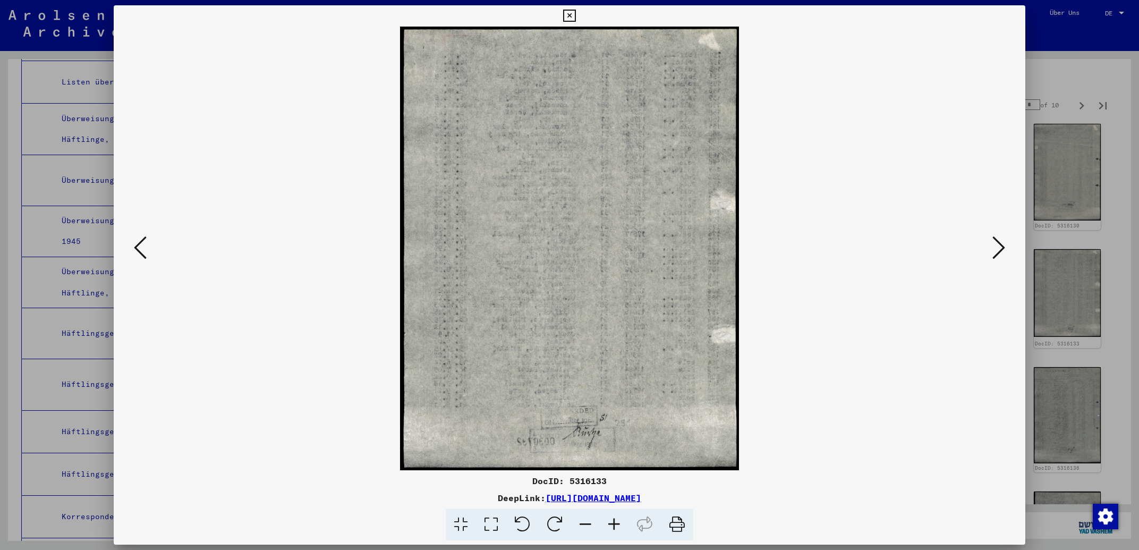
click at [997, 245] on icon at bounding box center [998, 247] width 13 height 25
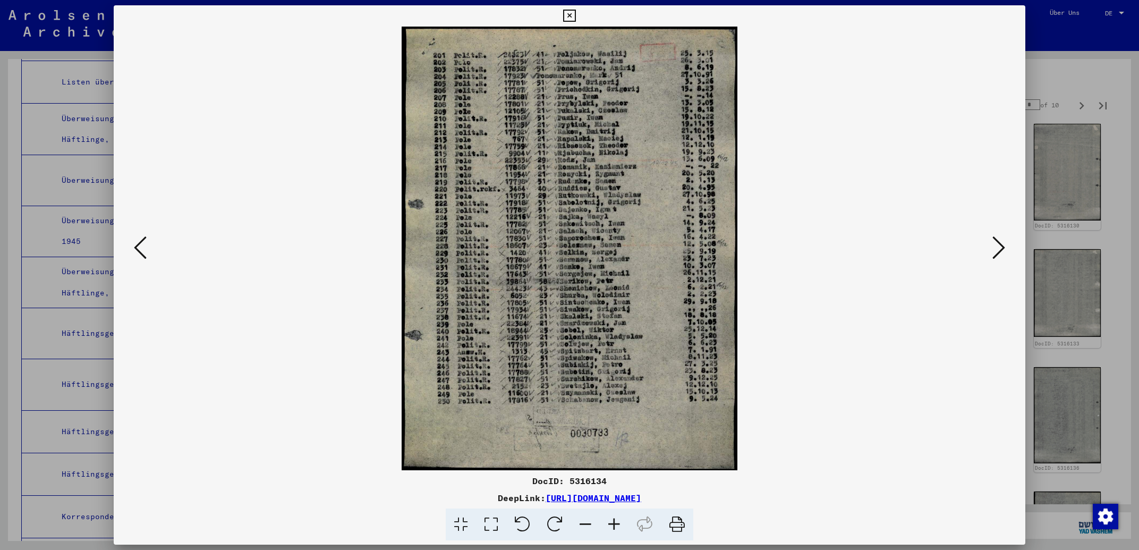
click at [997, 245] on icon at bounding box center [998, 247] width 13 height 25
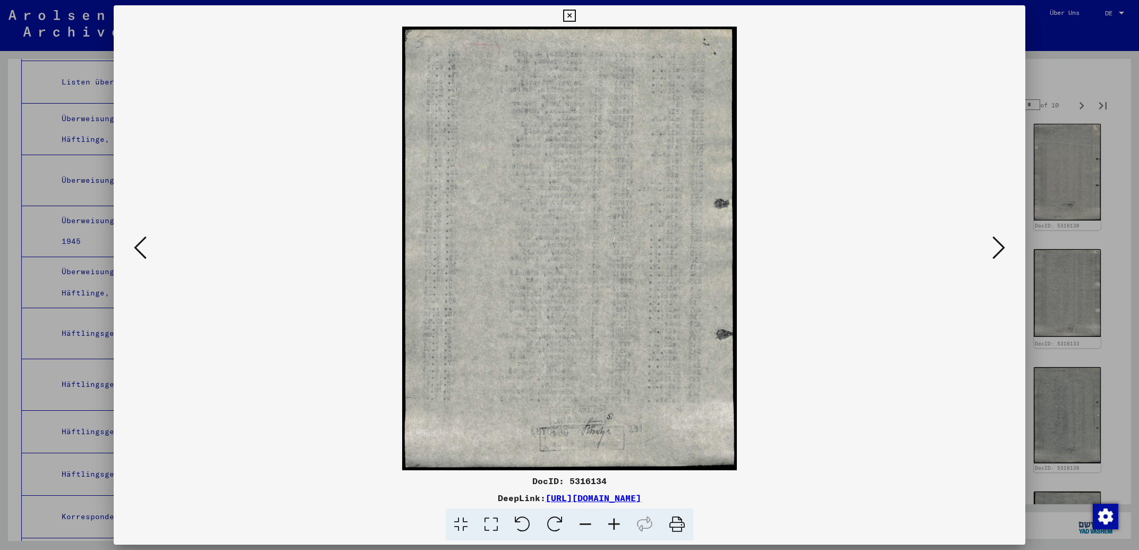
click at [997, 245] on icon at bounding box center [998, 247] width 13 height 25
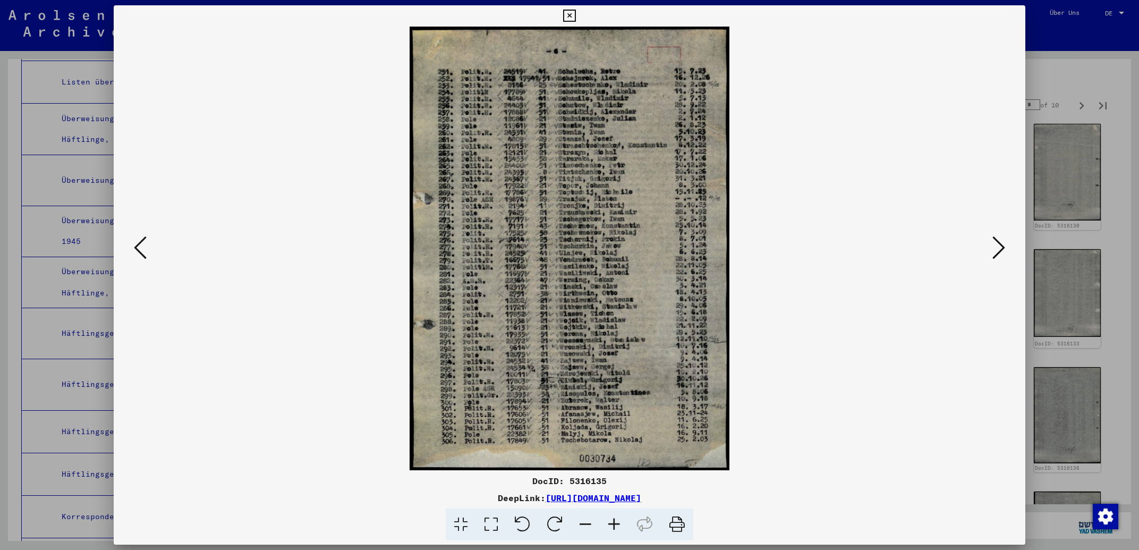
click at [997, 245] on icon at bounding box center [998, 247] width 13 height 25
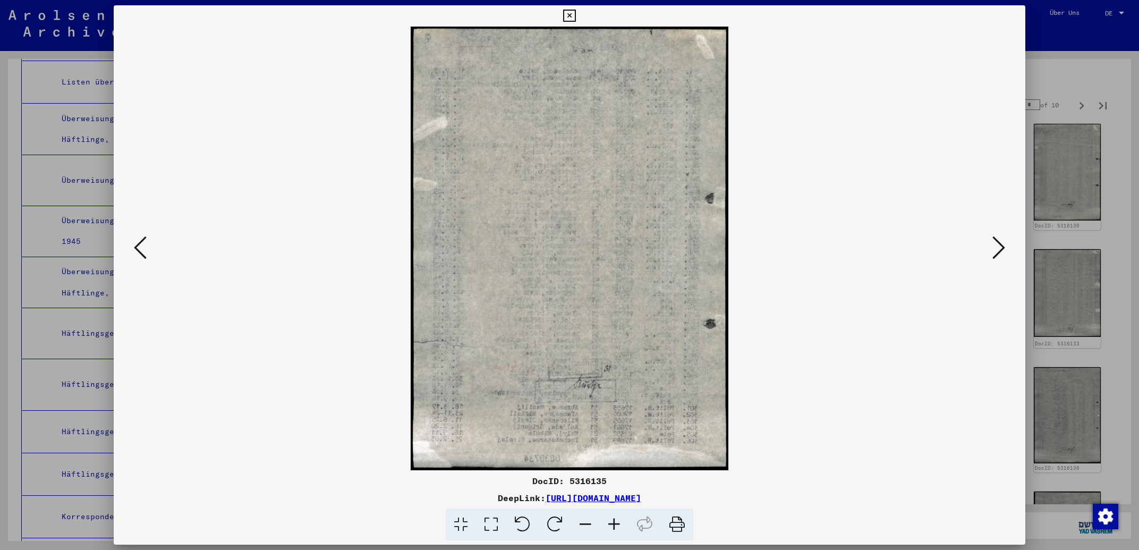
click at [997, 245] on icon at bounding box center [998, 247] width 13 height 25
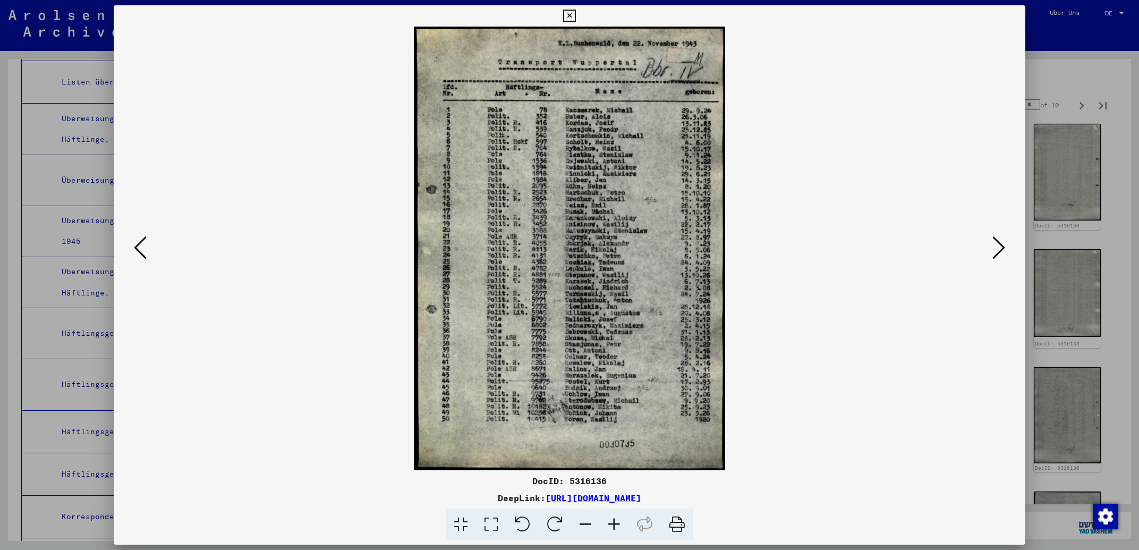
drag, startPoint x: 770, startPoint y: 505, endPoint x: 439, endPoint y: 498, distance: 331.0
click at [439, 498] on div "DocID: 5316136 DeepLink: [URL][DOMAIN_NAME]" at bounding box center [569, 507] width 911 height 66
copy link "[URL][DOMAIN_NAME]"
click at [575, 13] on icon at bounding box center [569, 16] width 12 height 13
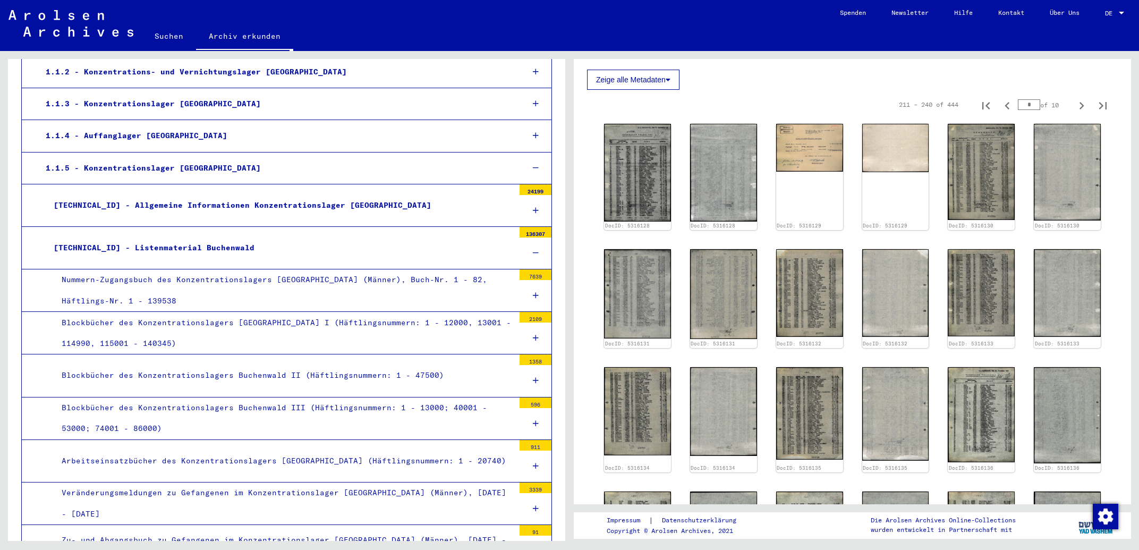
scroll to position [153, 0]
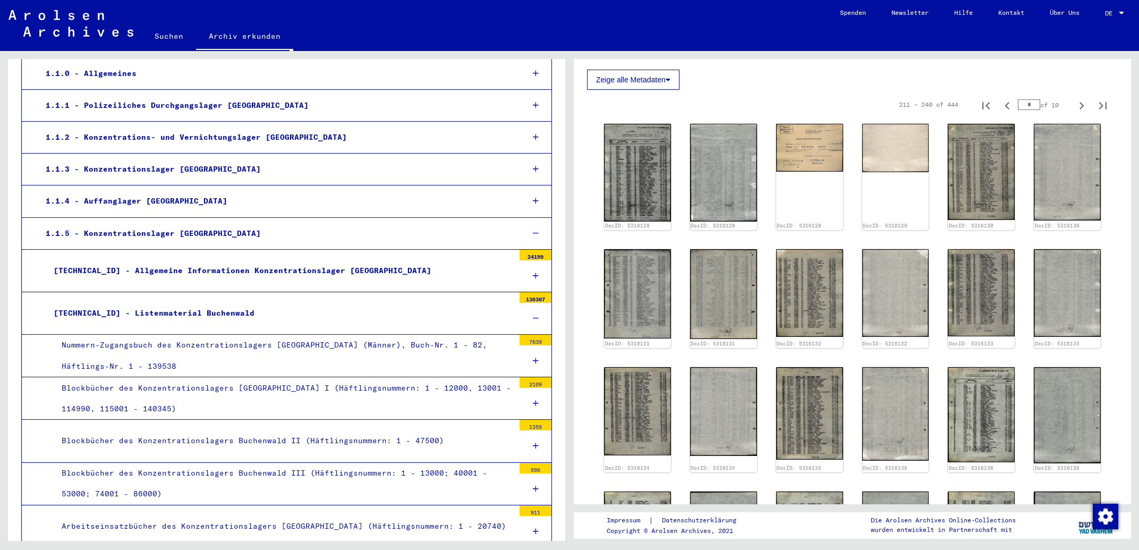
click at [533, 234] on icon at bounding box center [536, 232] width 6 height 7
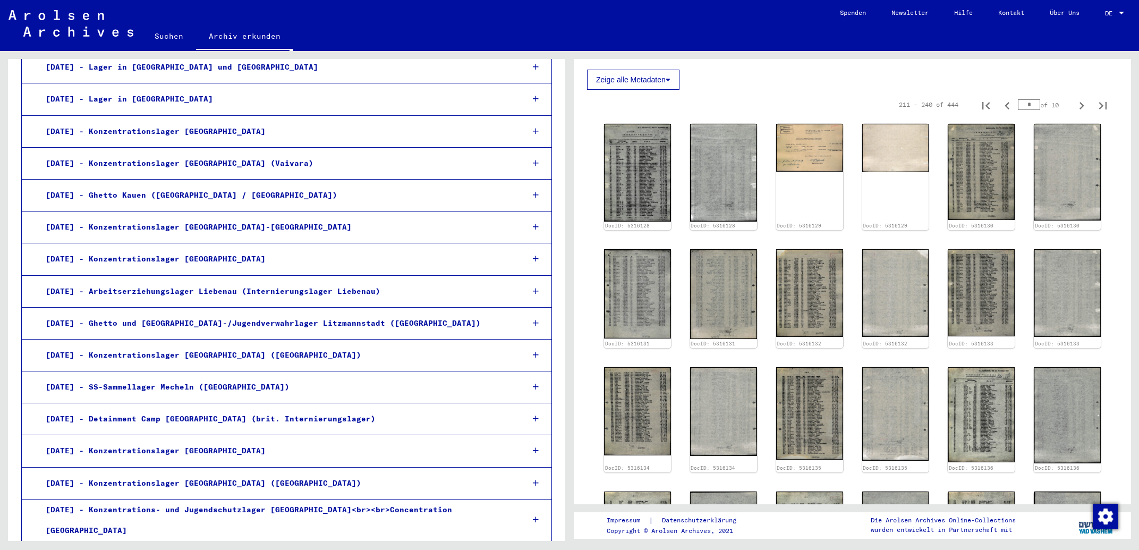
scroll to position [609, 0]
click at [531, 483] on div at bounding box center [536, 481] width 31 height 31
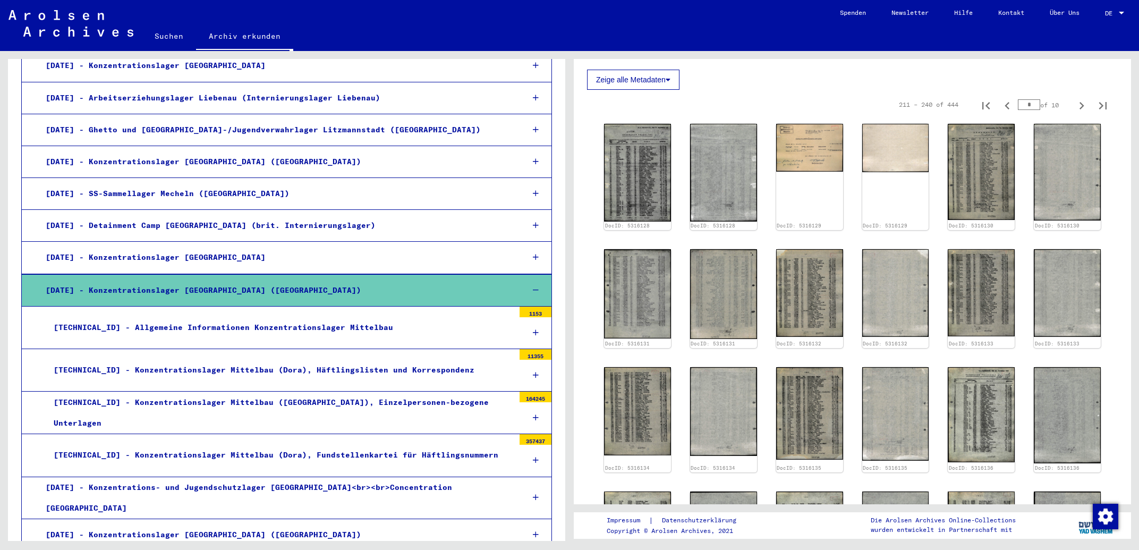
scroll to position [836, 0]
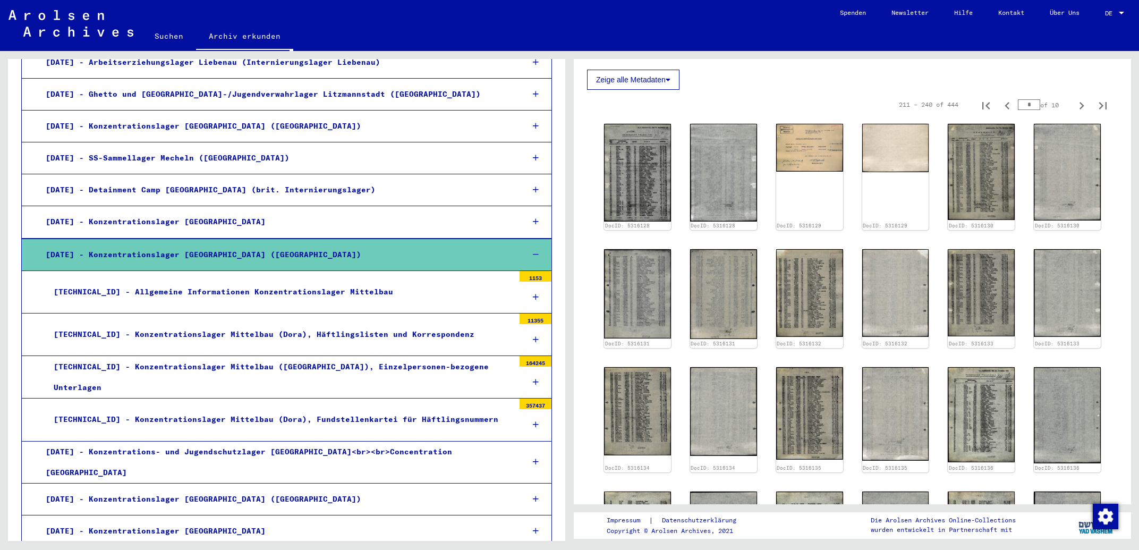
click at [523, 336] on div at bounding box center [536, 339] width 32 height 31
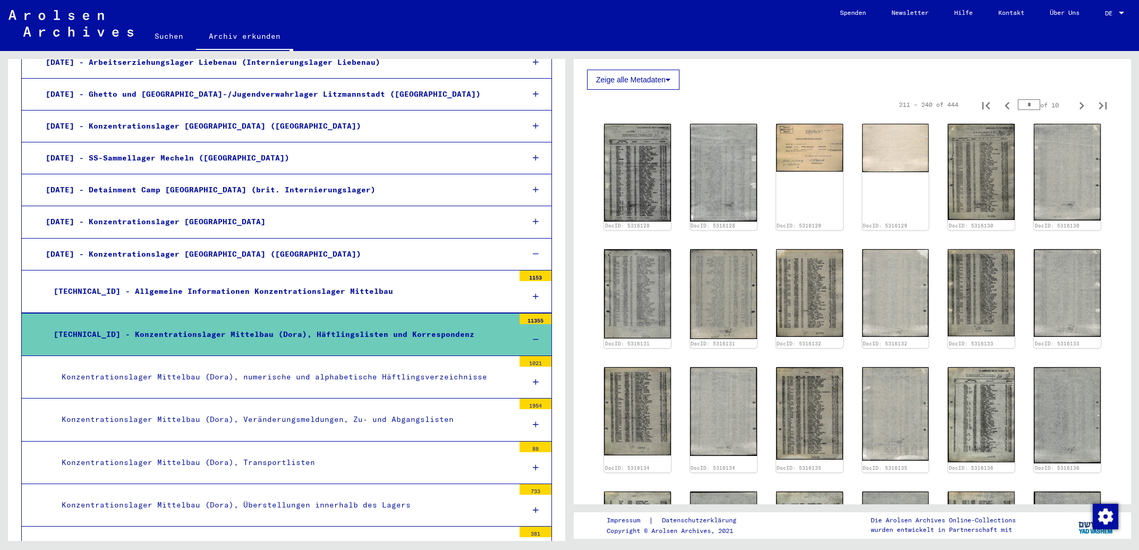
click at [533, 384] on icon at bounding box center [536, 381] width 6 height 7
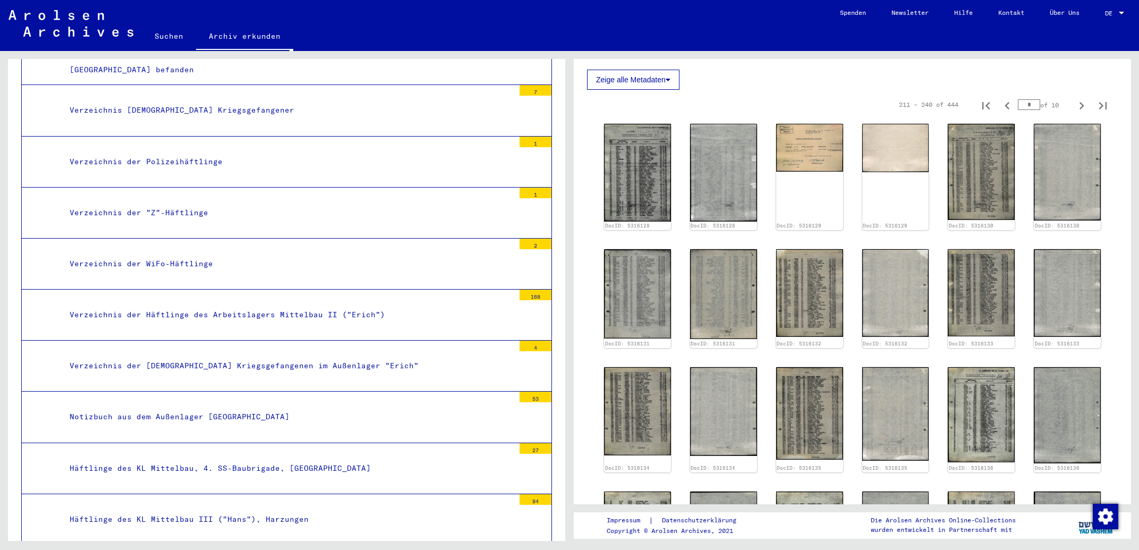
scroll to position [1405, 0]
click at [286, 457] on div "Häftlinge des KL Mittelbau, 4. SS-Baubrigade, [GEOGRAPHIC_DATA]" at bounding box center [288, 467] width 453 height 21
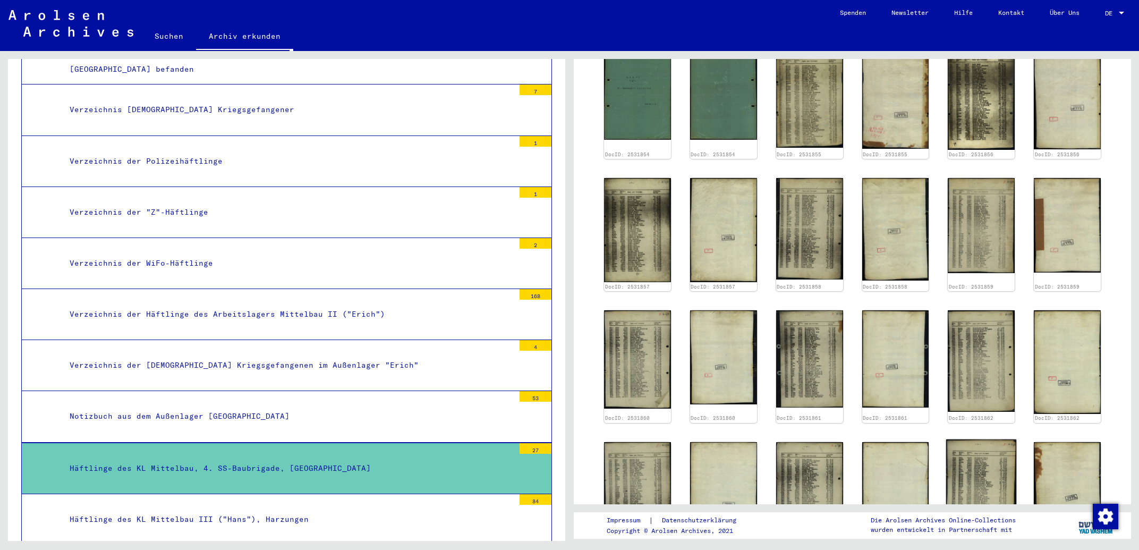
scroll to position [569, 0]
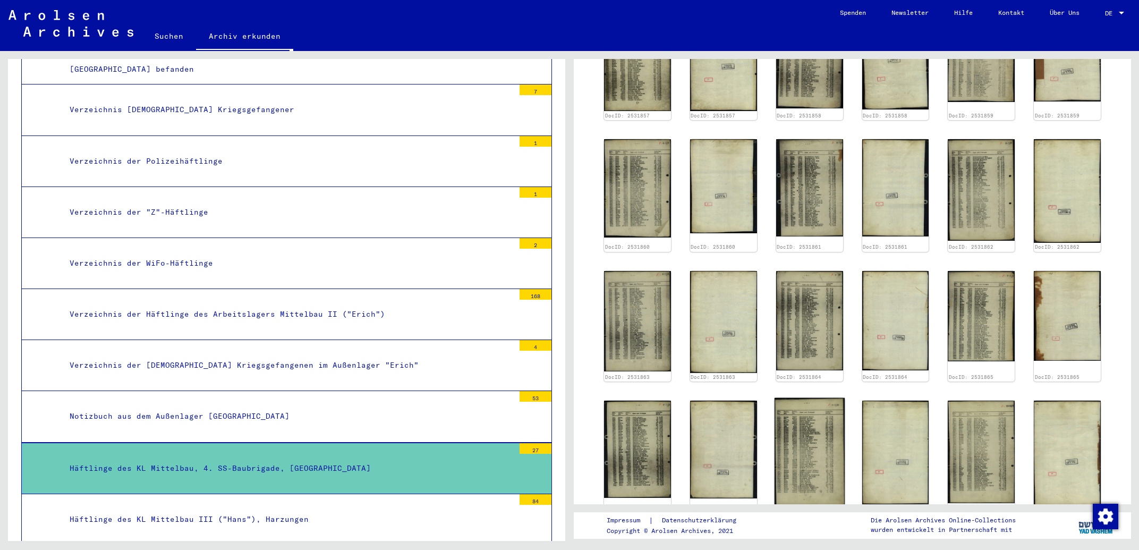
click at [786, 437] on img at bounding box center [809, 452] width 70 height 108
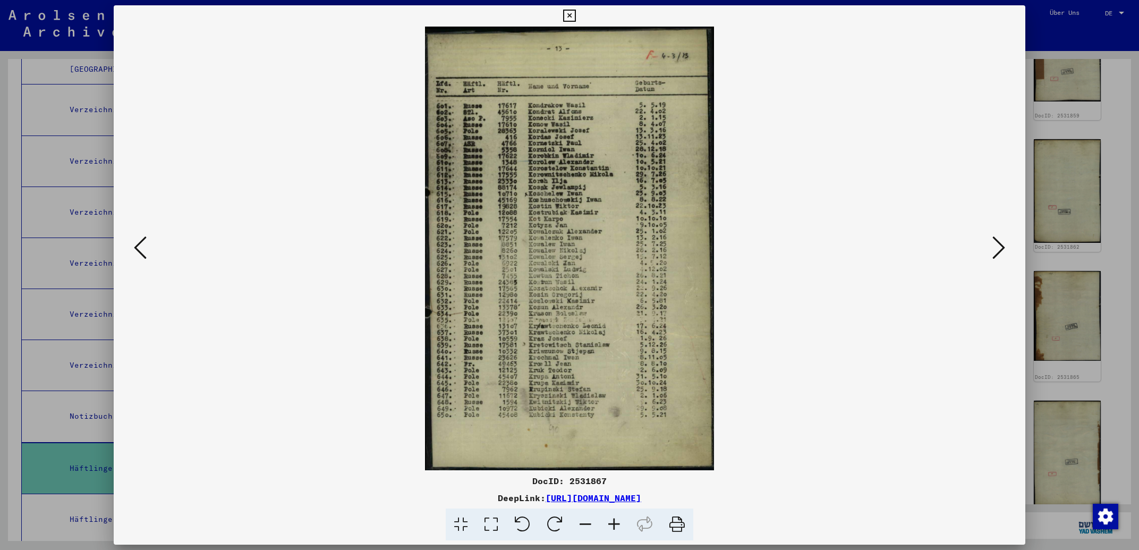
click at [575, 19] on icon at bounding box center [569, 16] width 12 height 13
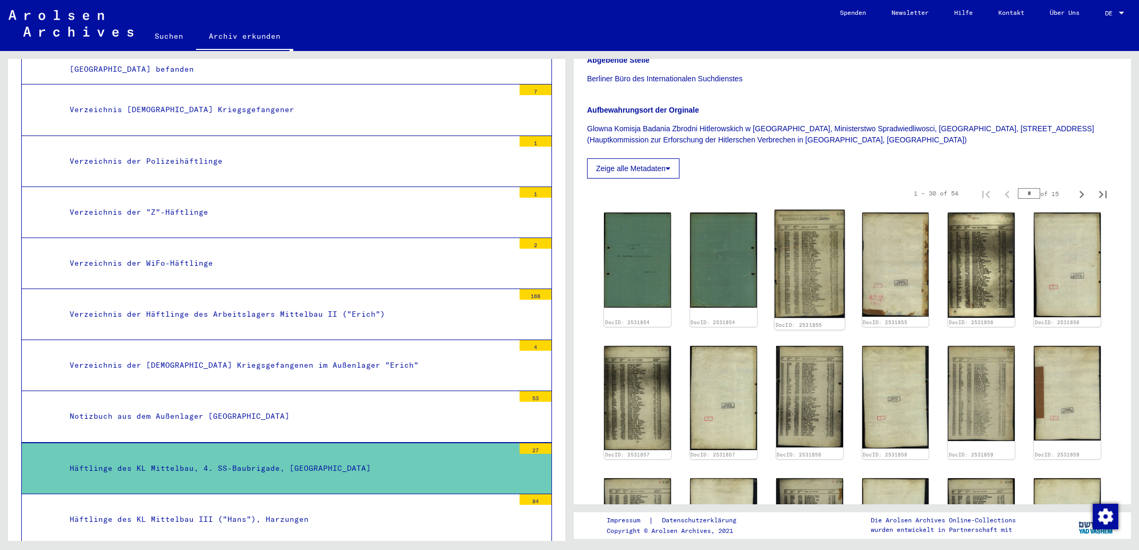
scroll to position [228, 0]
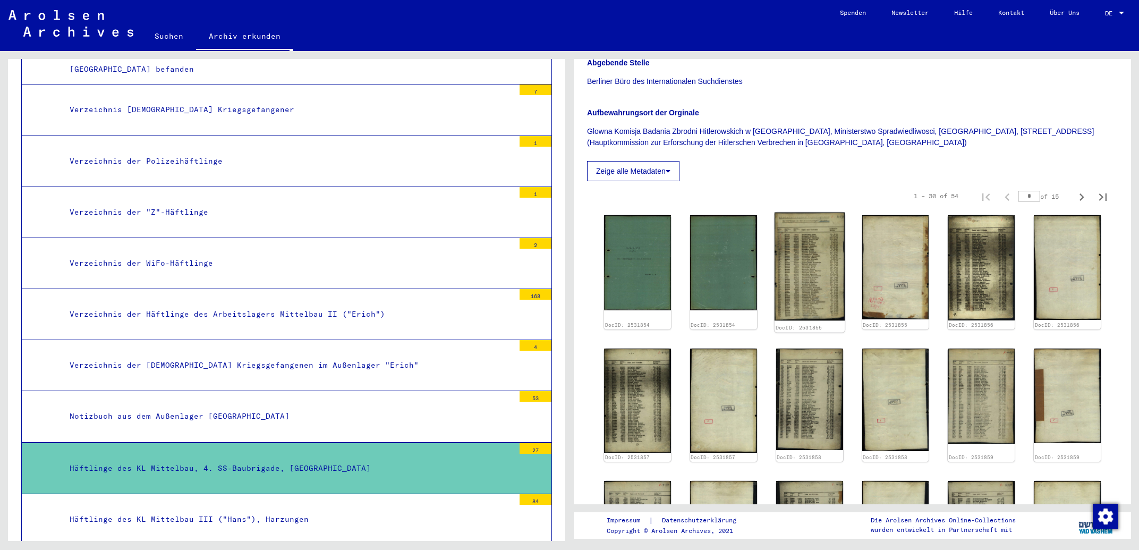
click at [813, 259] on img at bounding box center [809, 266] width 70 height 108
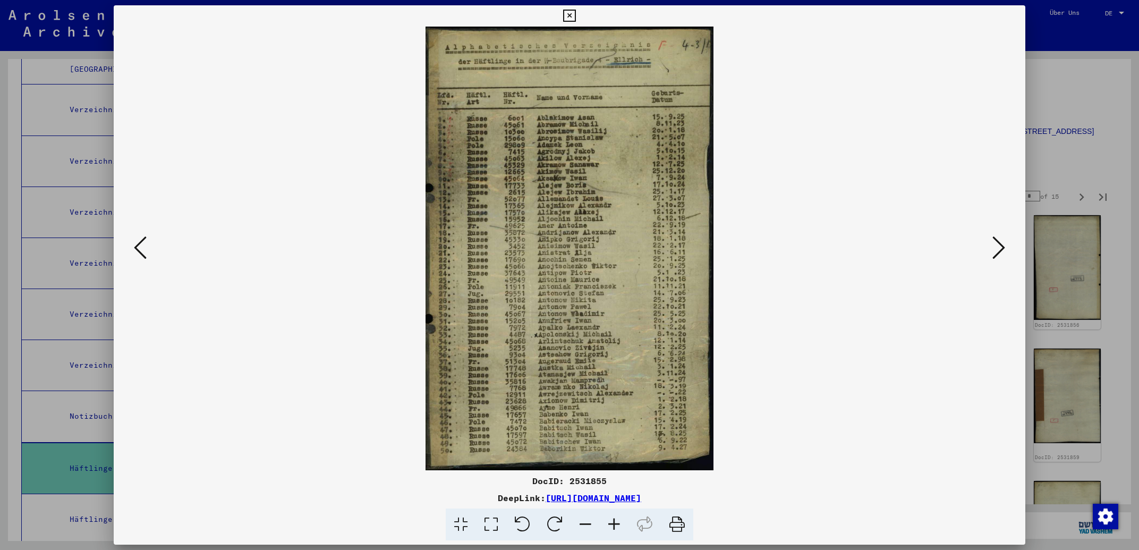
drag, startPoint x: 769, startPoint y: 498, endPoint x: 437, endPoint y: 502, distance: 332.5
click at [437, 502] on div "DeepLink: [URL][DOMAIN_NAME]" at bounding box center [569, 497] width 911 height 13
copy div "[URL][DOMAIN_NAME]"
click at [575, 12] on icon at bounding box center [569, 16] width 12 height 13
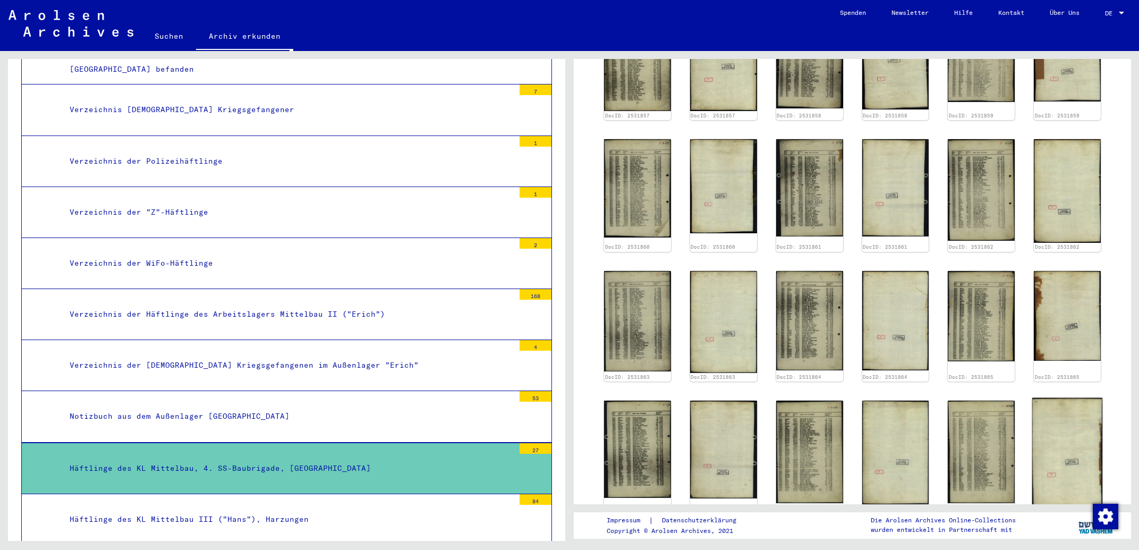
scroll to position [740, 0]
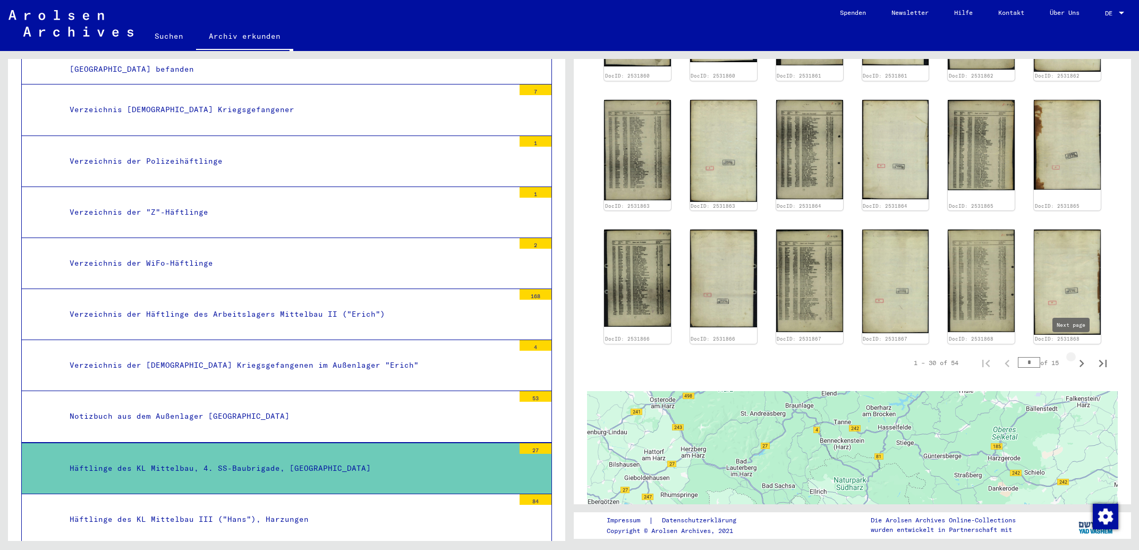
click at [1074, 356] on icon "Next page" at bounding box center [1081, 363] width 15 height 15
type input "*"
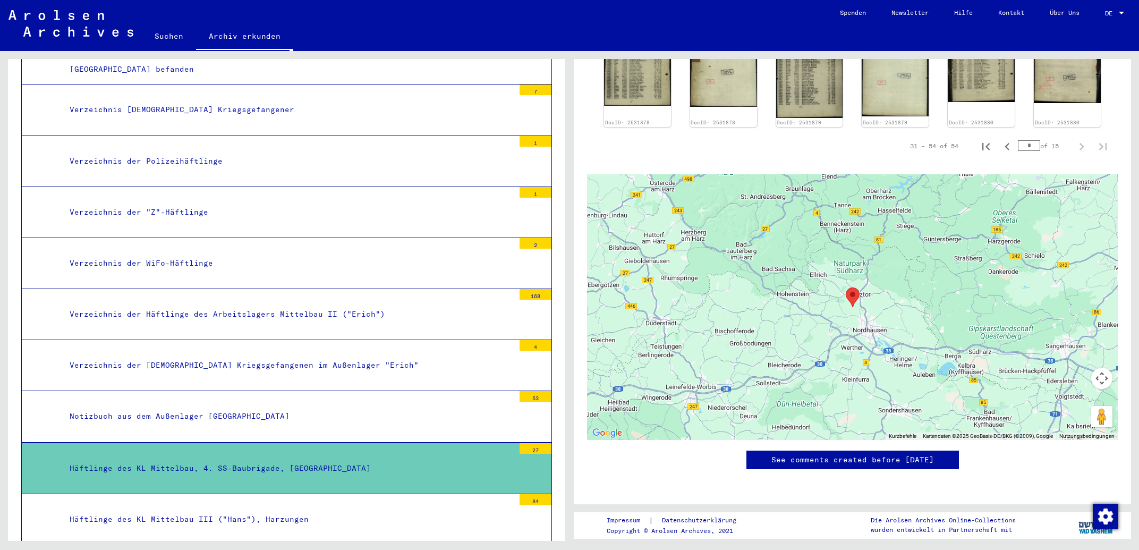
scroll to position [698, 0]
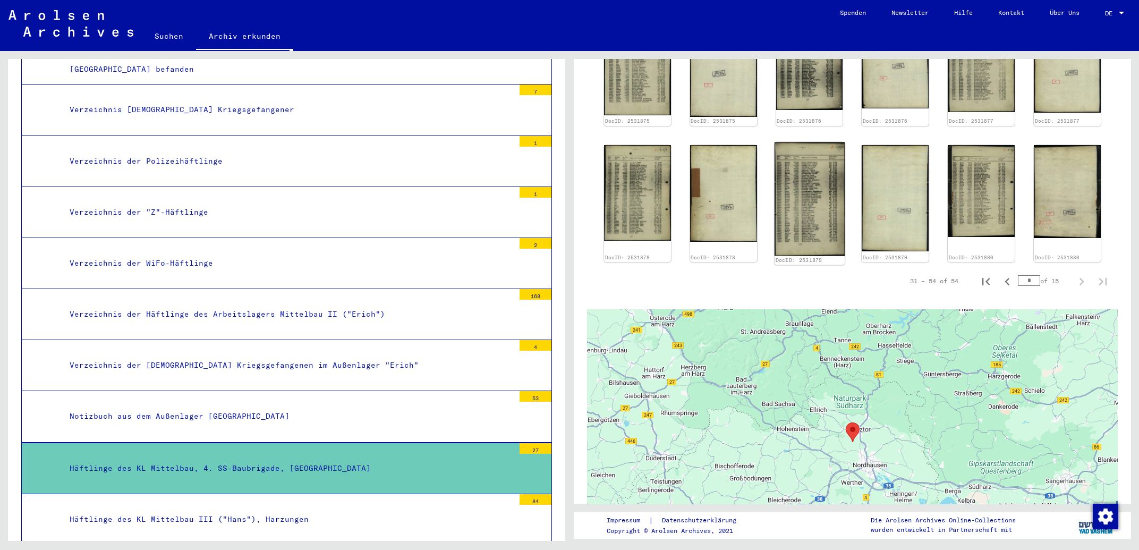
click at [810, 177] on img at bounding box center [809, 199] width 70 height 114
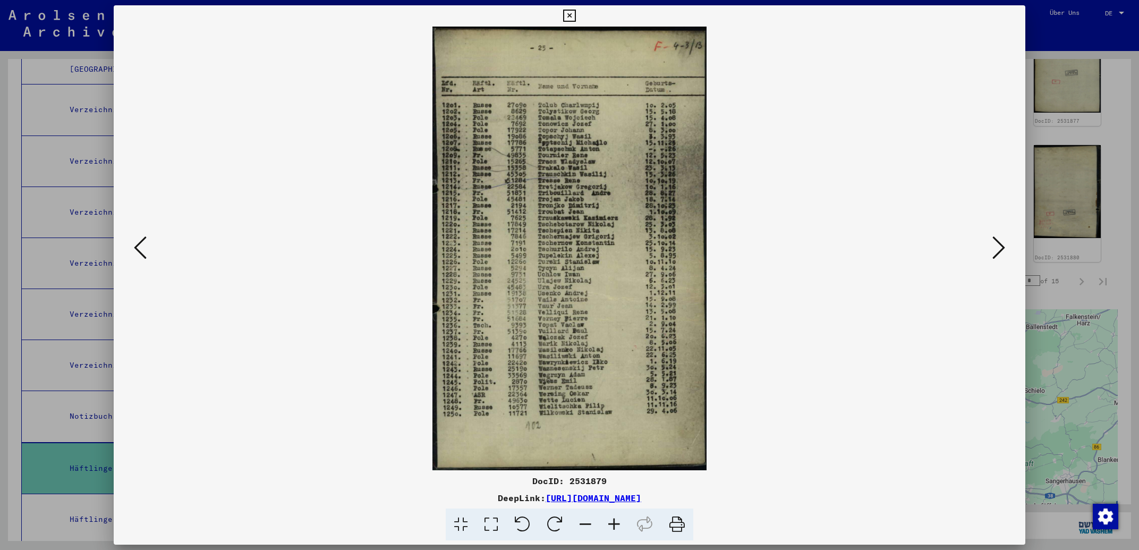
click at [138, 243] on icon at bounding box center [140, 247] width 13 height 25
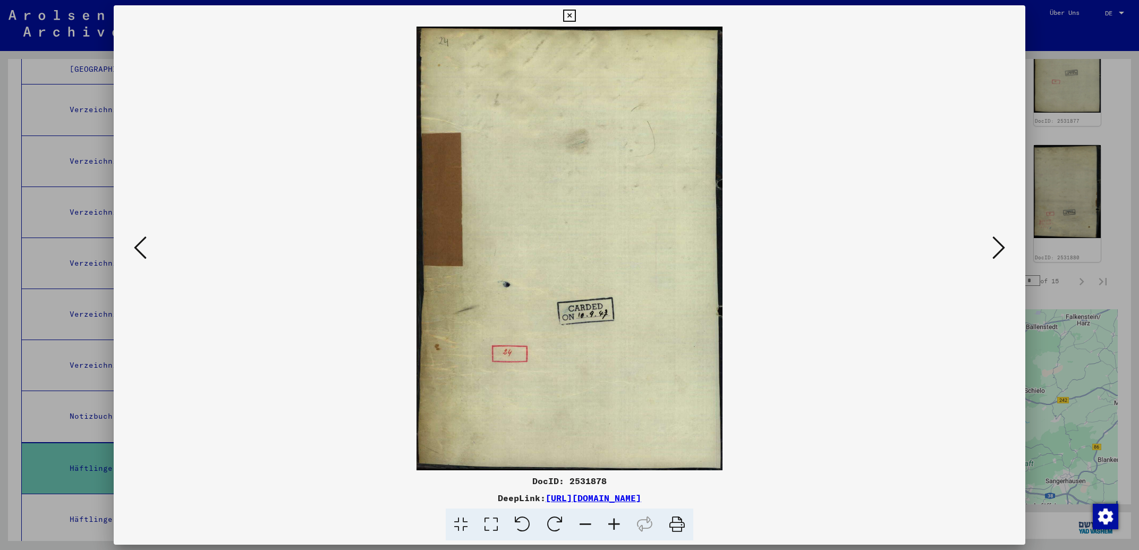
click at [138, 243] on icon at bounding box center [140, 247] width 13 height 25
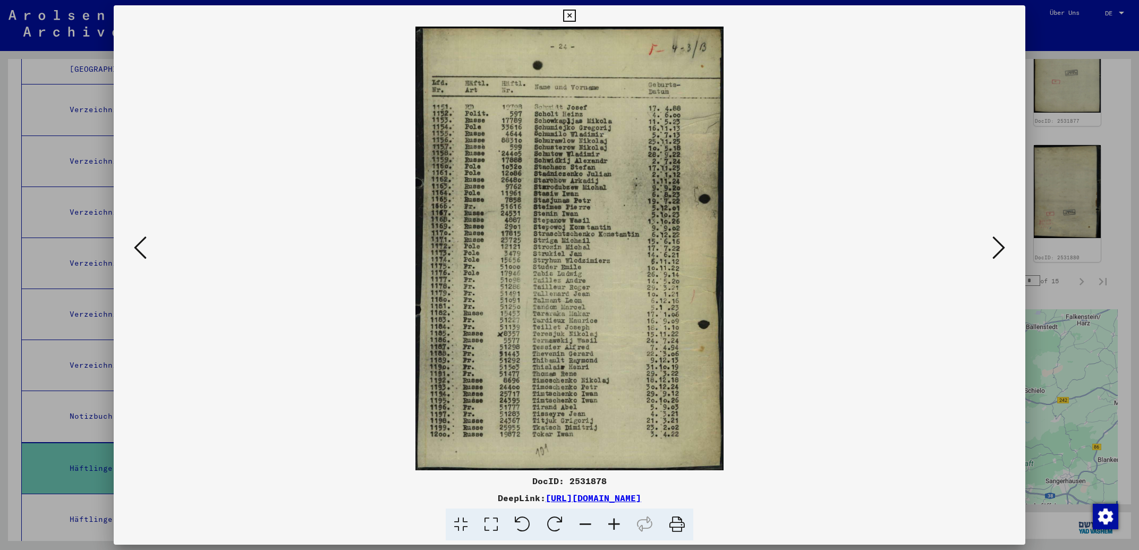
drag, startPoint x: 701, startPoint y: 499, endPoint x: 439, endPoint y: 506, distance: 261.5
click at [439, 506] on div "DocID: 2531878 DeepLink: [URL][DOMAIN_NAME]" at bounding box center [569, 507] width 911 height 66
copy link "[URL][DOMAIN_NAME]"
click at [575, 15] on icon at bounding box center [569, 16] width 12 height 13
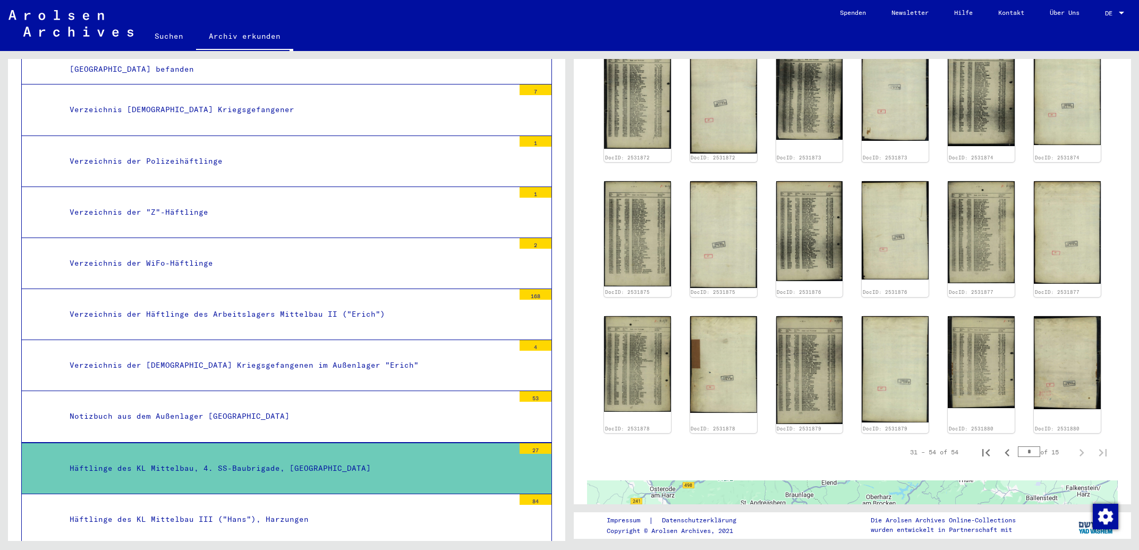
scroll to position [299, 0]
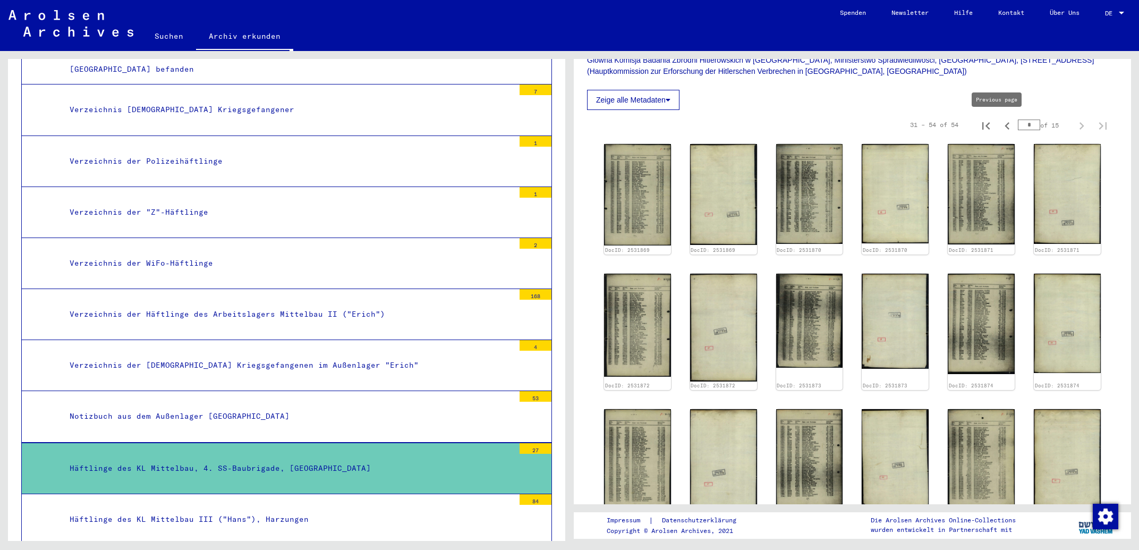
click at [1000, 128] on icon "Previous page" at bounding box center [1007, 125] width 15 height 15
type input "*"
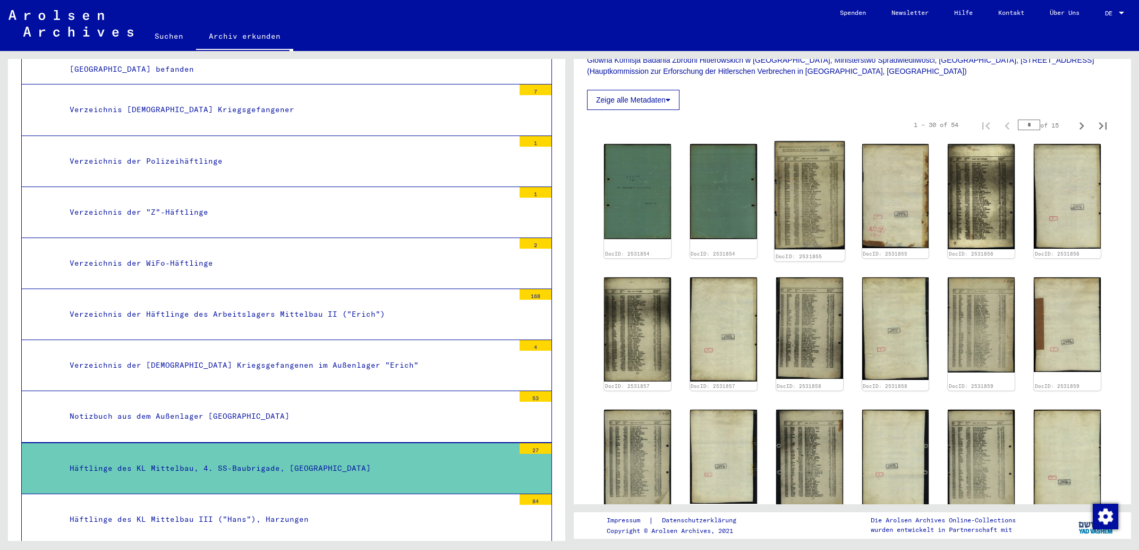
click at [813, 173] on img at bounding box center [809, 195] width 70 height 108
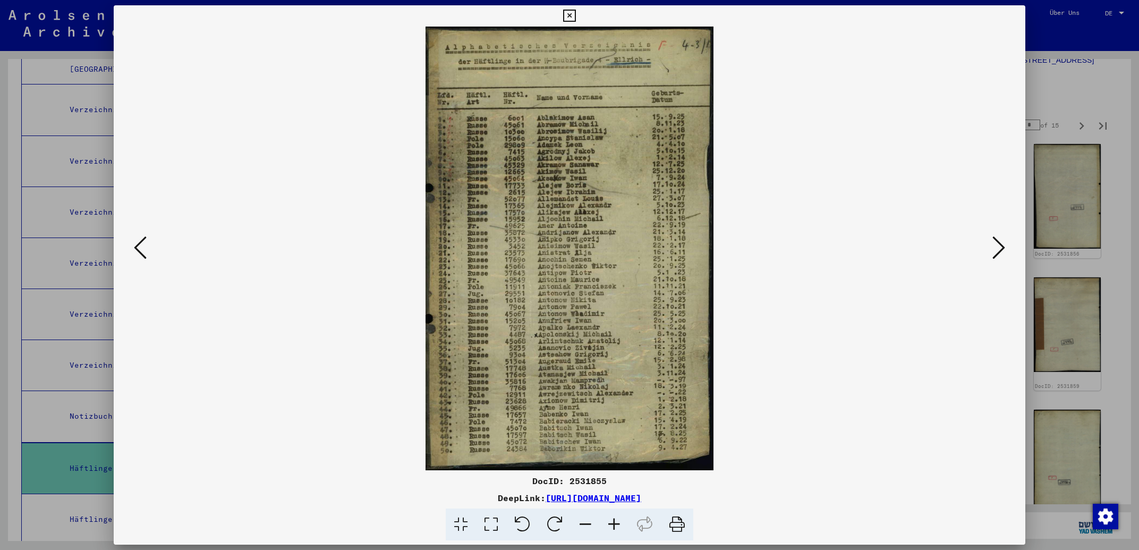
click at [575, 16] on icon at bounding box center [569, 16] width 12 height 13
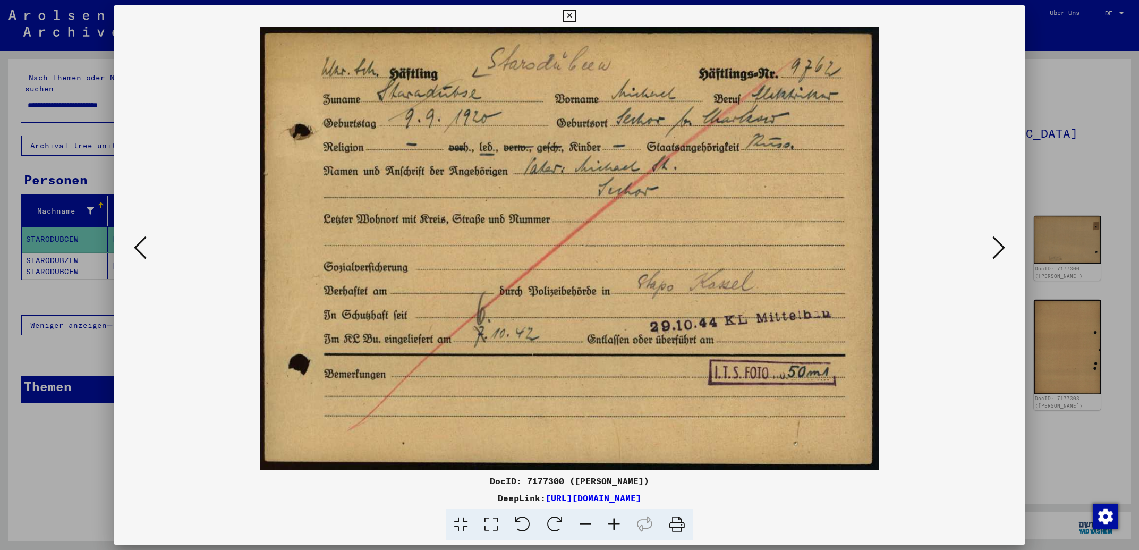
click at [575, 16] on icon at bounding box center [569, 16] width 12 height 13
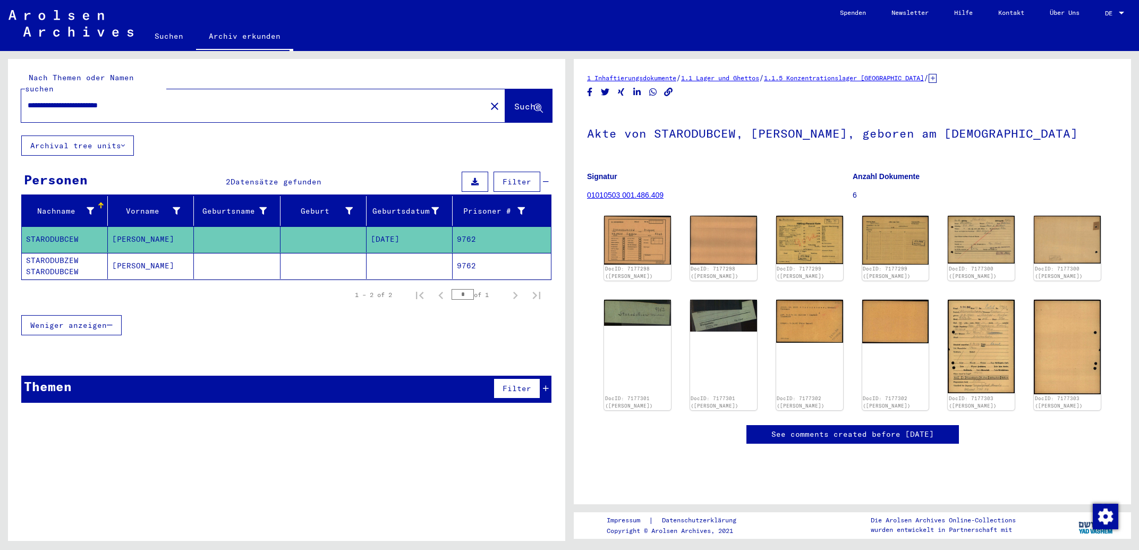
drag, startPoint x: 271, startPoint y: 99, endPoint x: 0, endPoint y: 78, distance: 272.3
click at [28, 100] on input "**********" at bounding box center [254, 105] width 452 height 11
type input "**********"
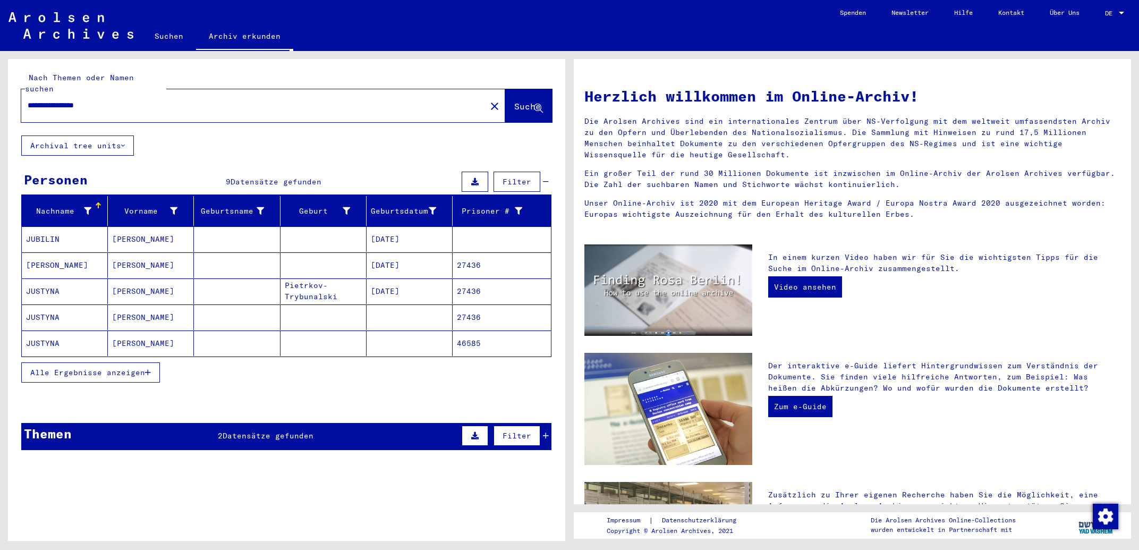
click at [162, 257] on mat-cell "ELEONORA" at bounding box center [151, 264] width 86 height 25
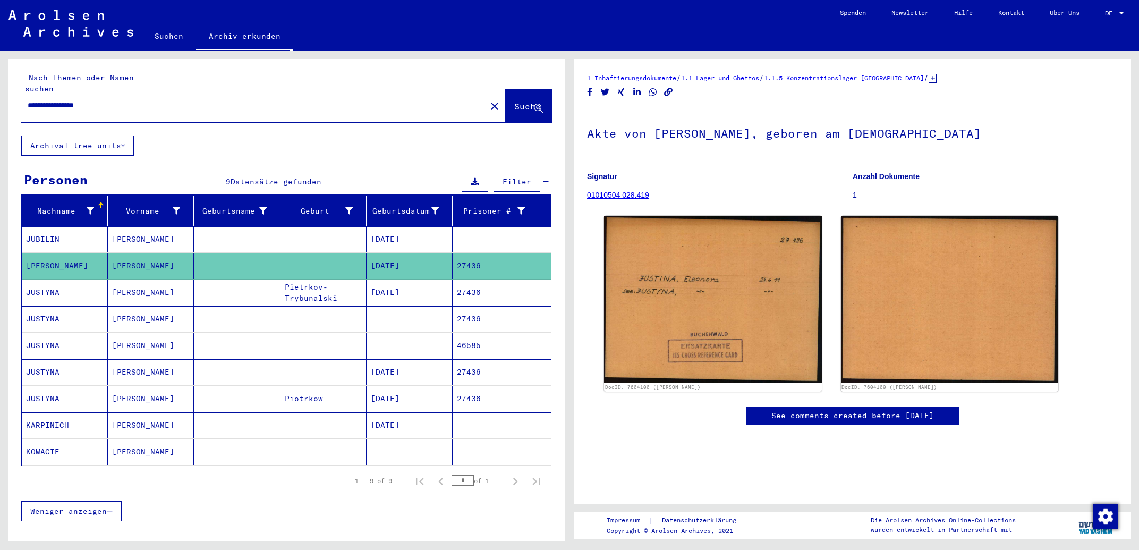
click at [428, 279] on mat-cell "06/24/1911" at bounding box center [410, 292] width 86 height 26
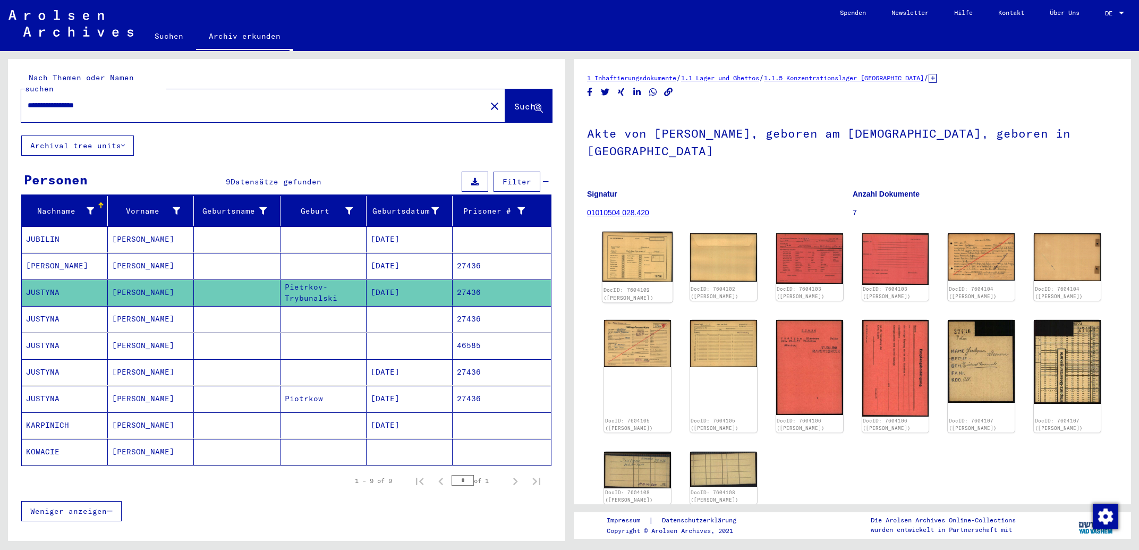
click at [636, 255] on img at bounding box center [637, 257] width 70 height 50
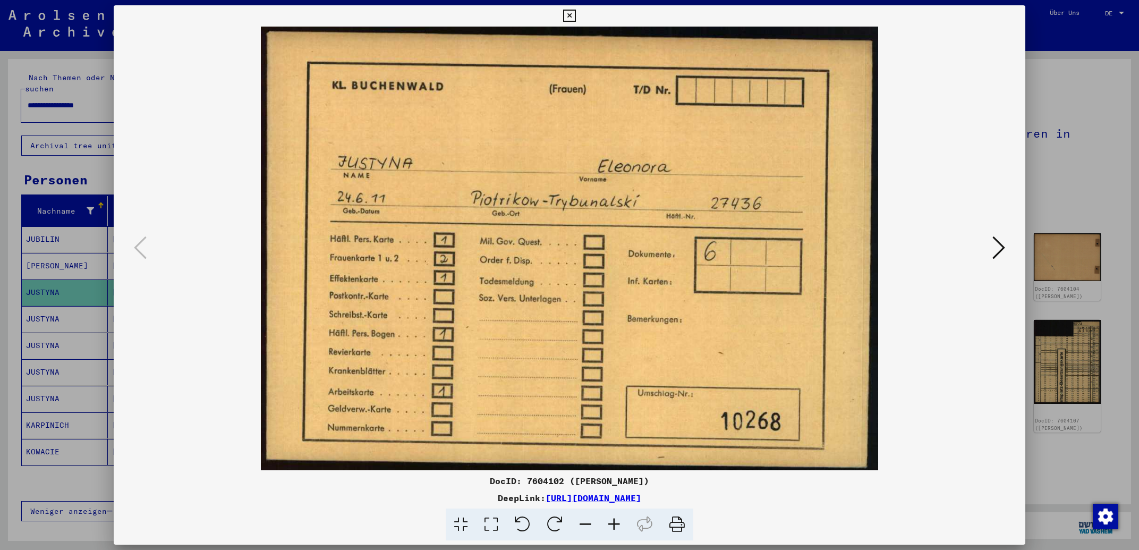
click at [994, 249] on icon at bounding box center [998, 247] width 13 height 25
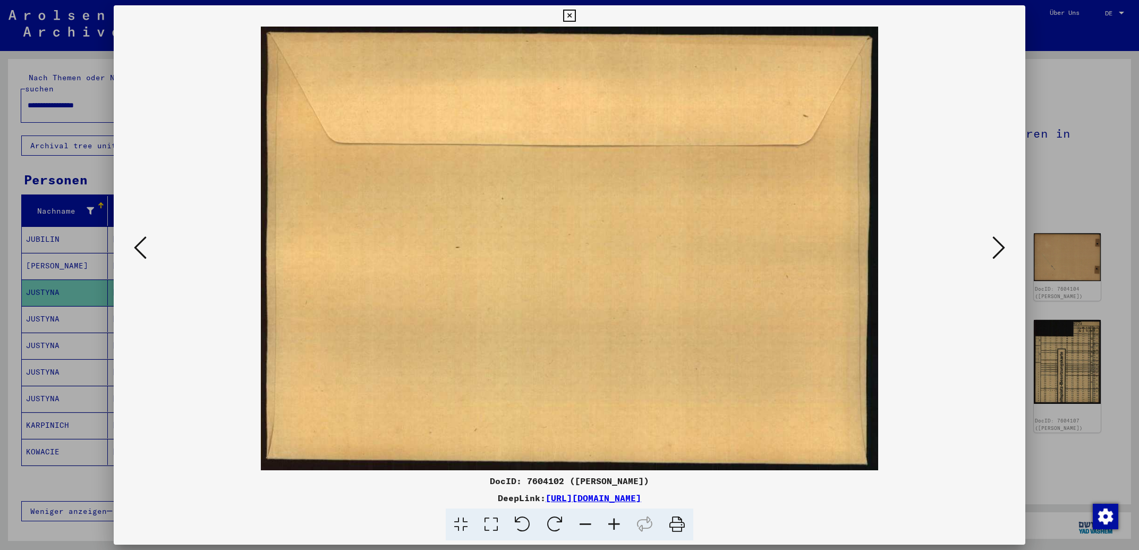
click at [994, 249] on icon at bounding box center [998, 247] width 13 height 25
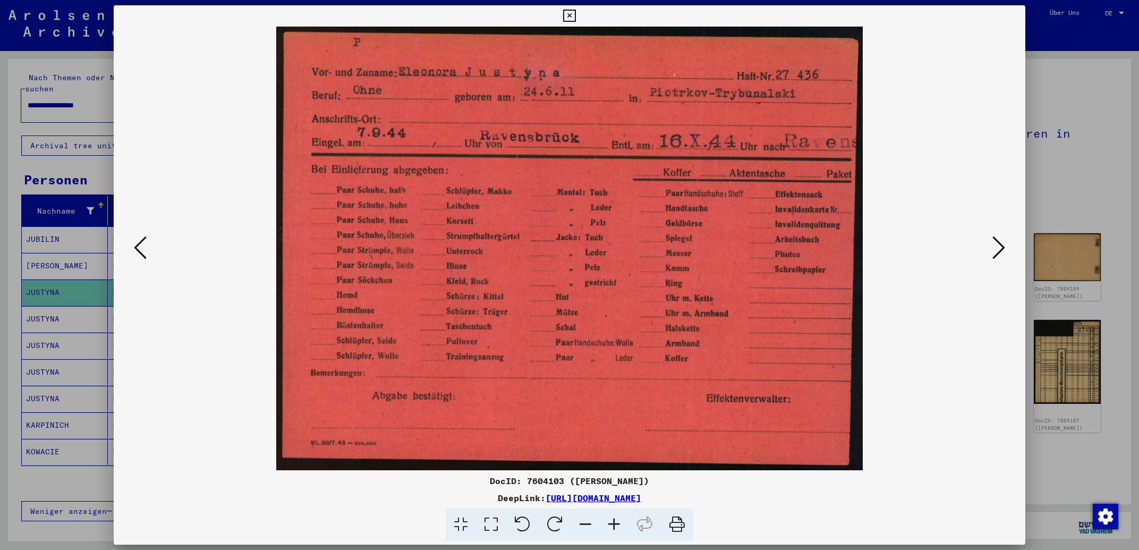
click at [994, 249] on icon at bounding box center [998, 247] width 13 height 25
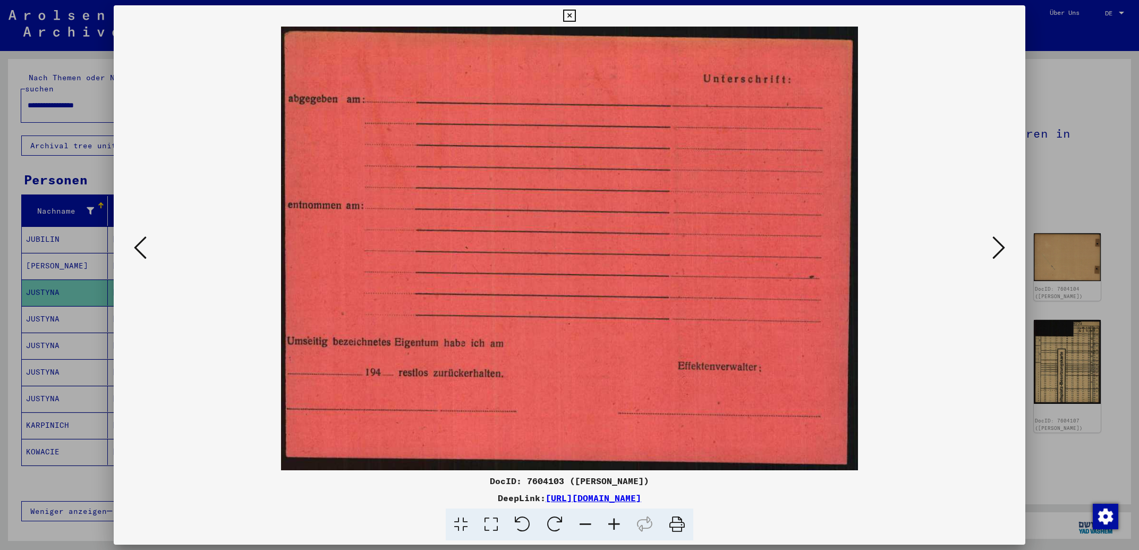
click at [994, 249] on icon at bounding box center [998, 247] width 13 height 25
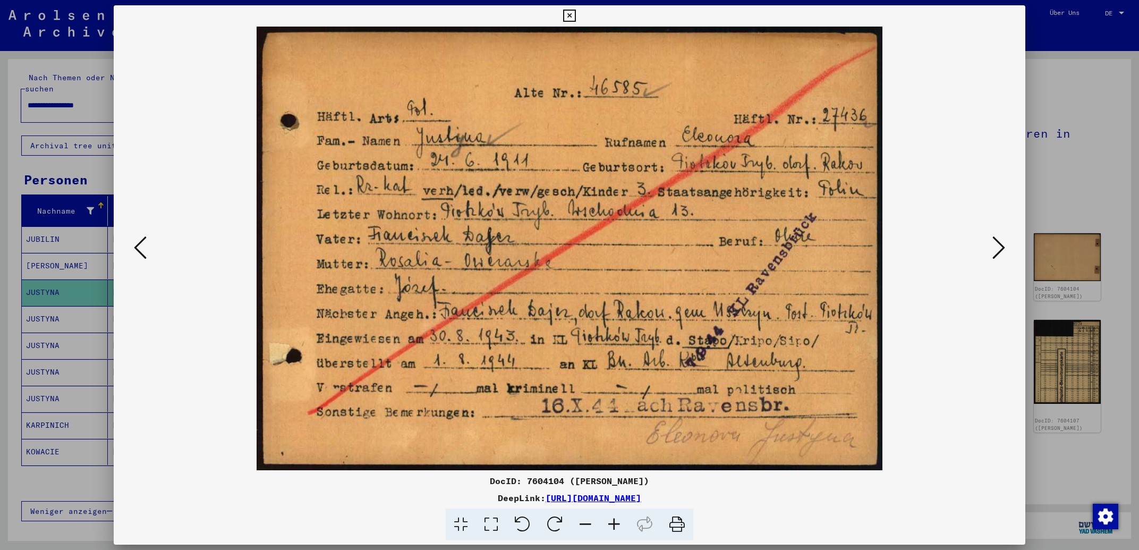
click at [1001, 247] on icon at bounding box center [998, 247] width 13 height 25
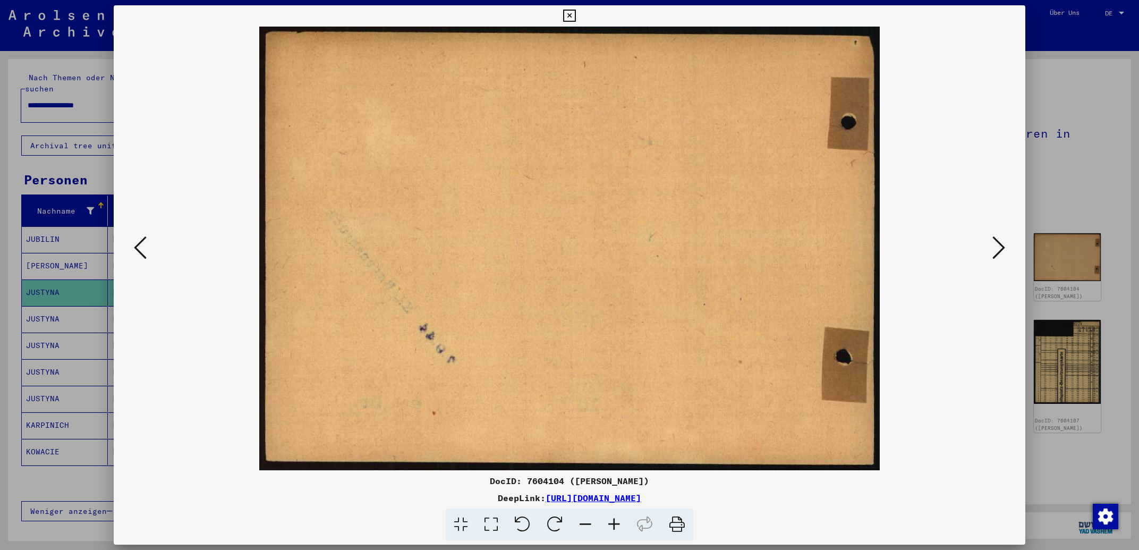
click at [1001, 247] on icon at bounding box center [998, 247] width 13 height 25
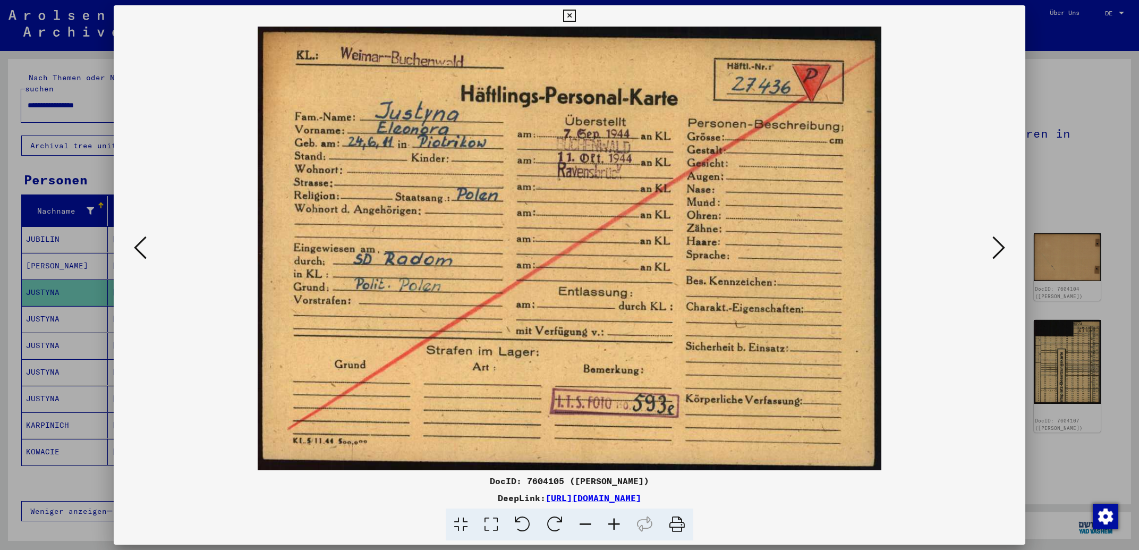
click at [1001, 249] on icon at bounding box center [998, 247] width 13 height 25
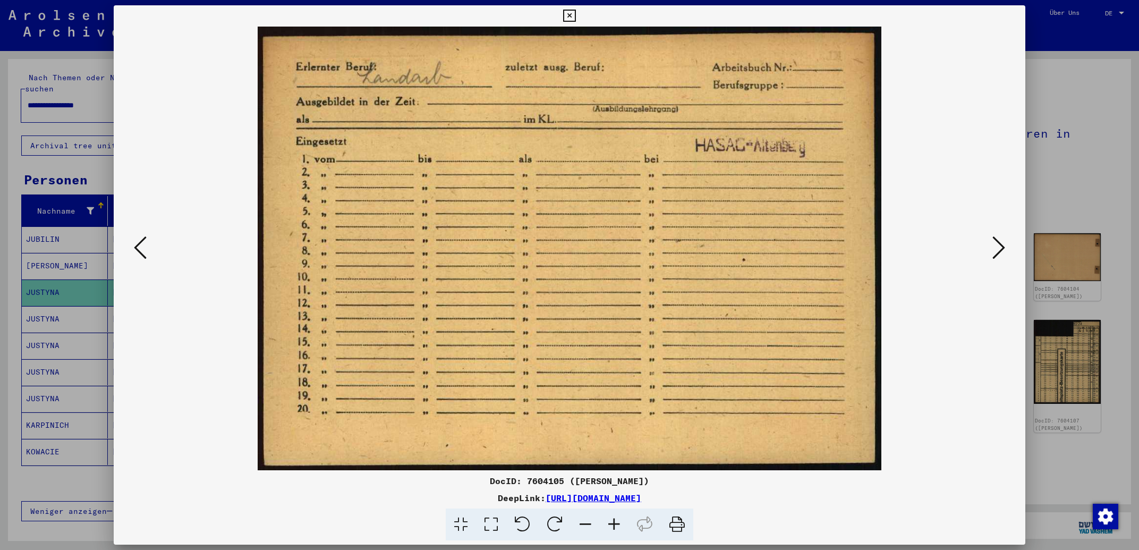
click at [1001, 249] on icon at bounding box center [998, 247] width 13 height 25
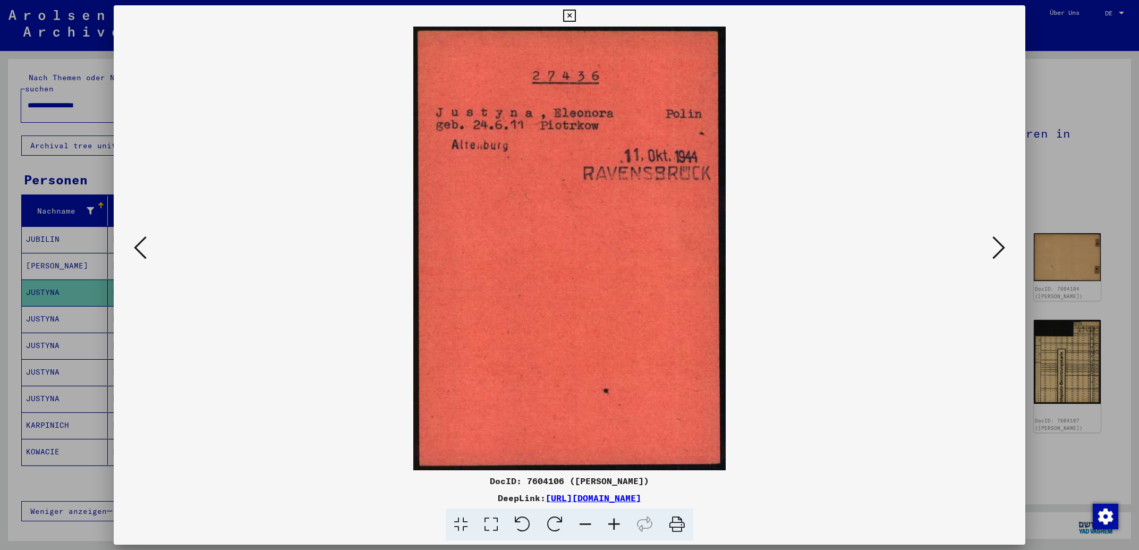
click at [1001, 249] on icon at bounding box center [998, 247] width 13 height 25
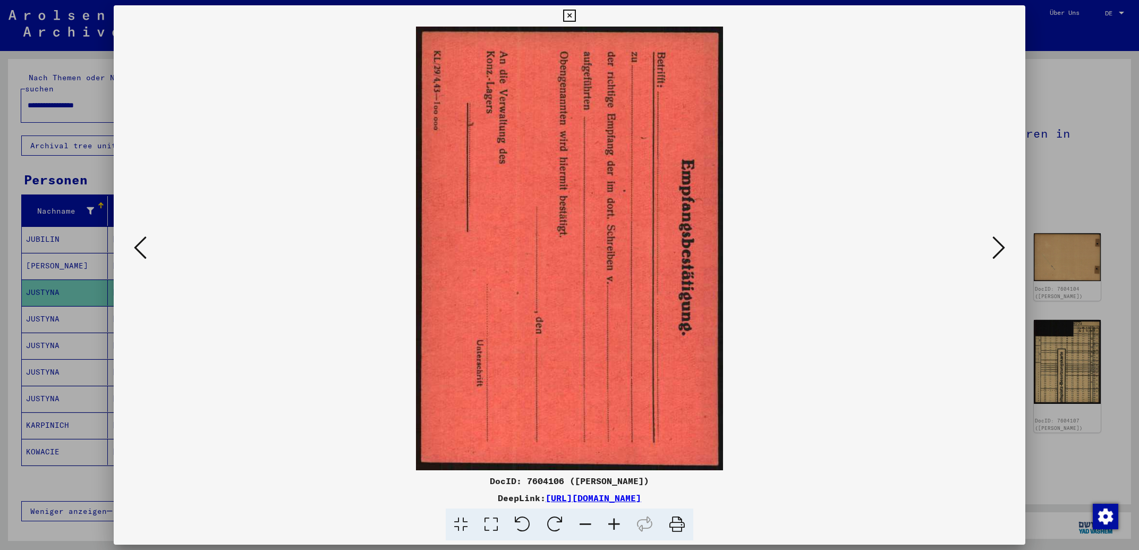
click at [1001, 249] on icon at bounding box center [998, 247] width 13 height 25
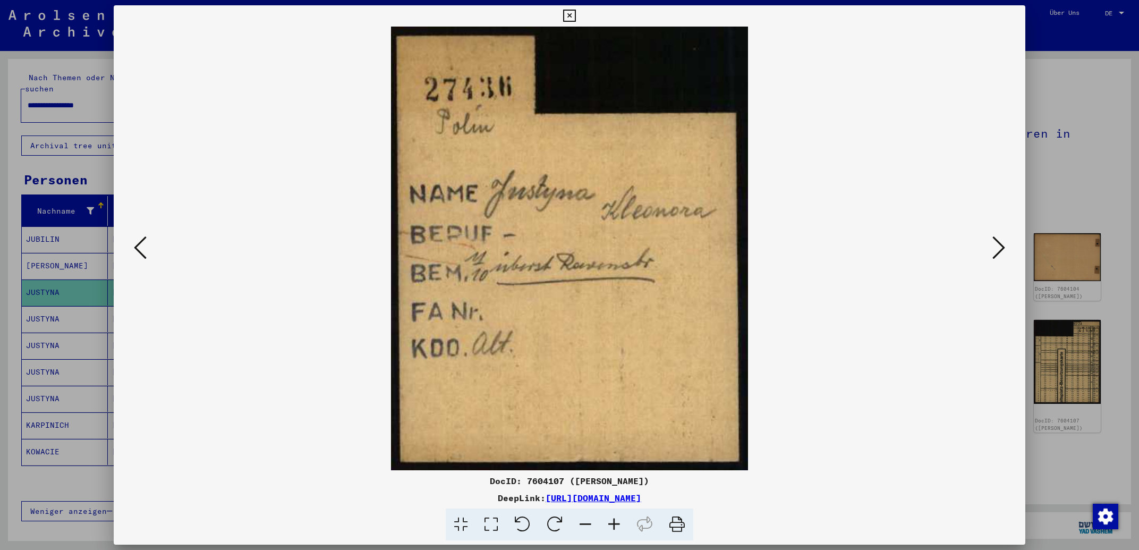
click at [1001, 249] on icon at bounding box center [998, 247] width 13 height 25
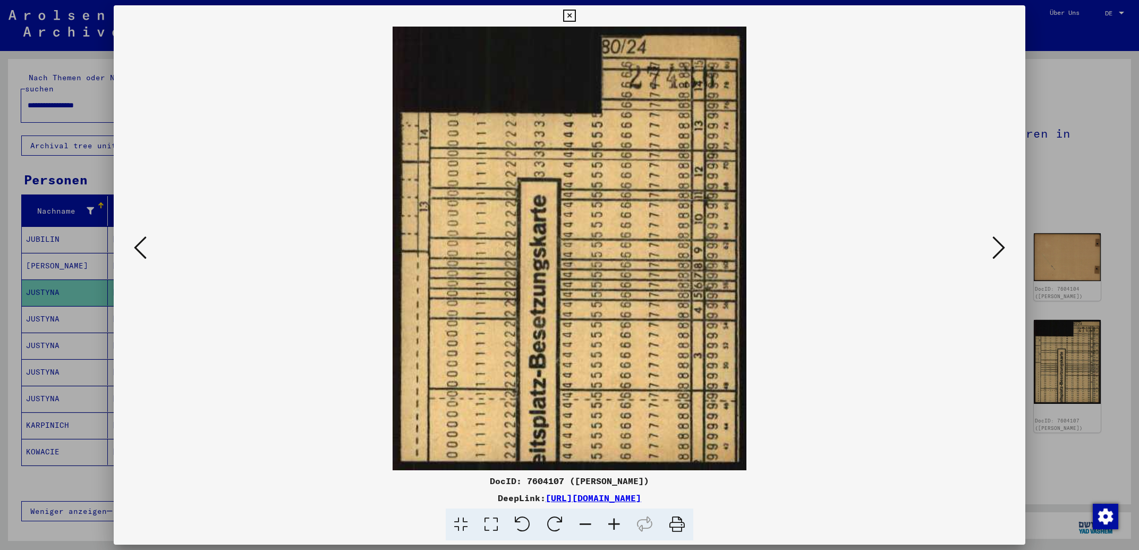
click at [1001, 249] on icon at bounding box center [998, 247] width 13 height 25
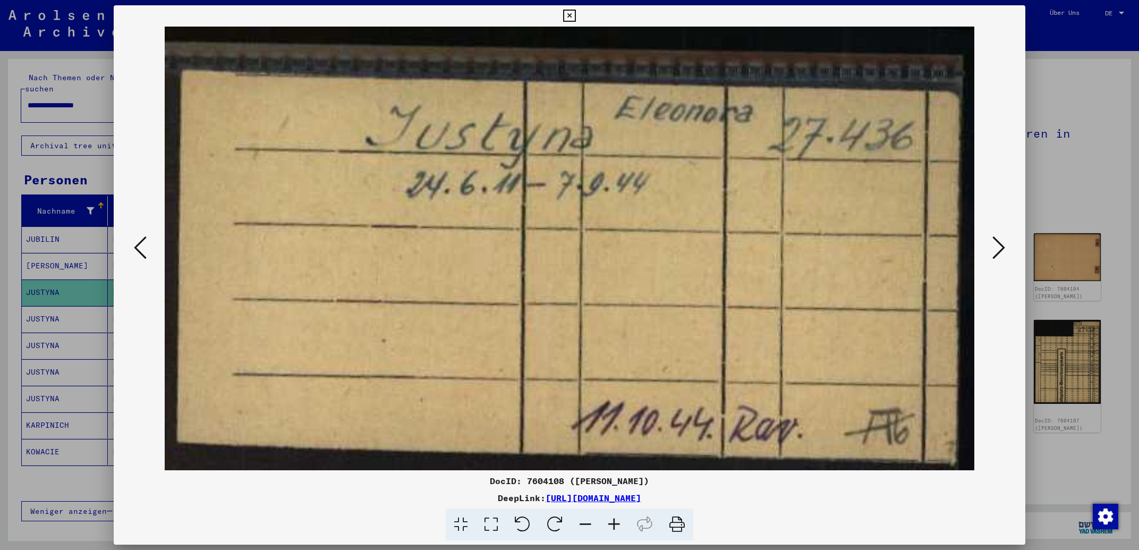
click at [1001, 249] on icon at bounding box center [998, 247] width 13 height 25
